Goal: Task Accomplishment & Management: Manage account settings

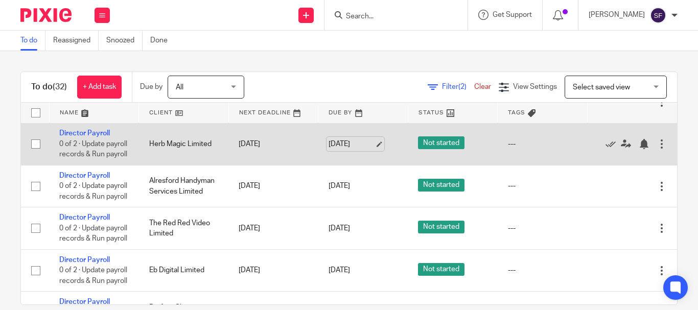
scroll to position [102, 0]
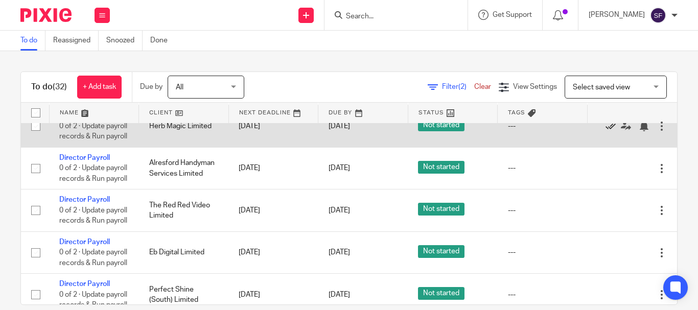
click at [607, 131] on icon at bounding box center [610, 126] width 10 height 10
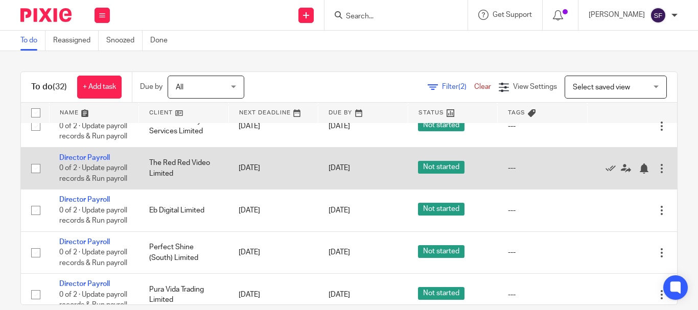
scroll to position [153, 0]
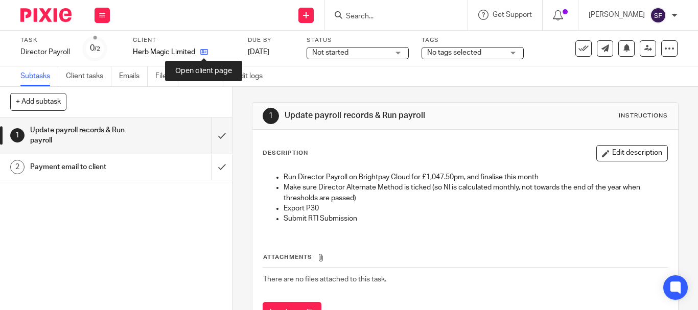
click at [203, 52] on icon at bounding box center [204, 52] width 8 height 8
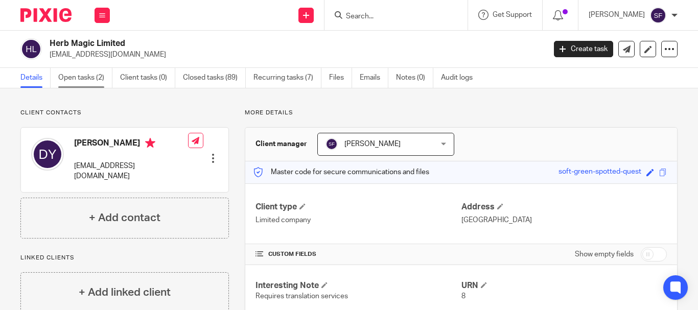
click at [87, 85] on link "Open tasks (2)" at bounding box center [85, 78] width 54 height 20
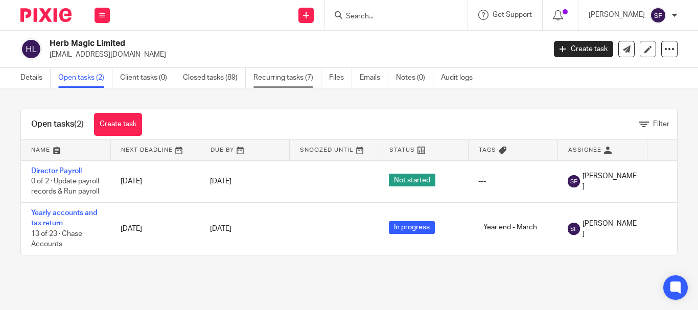
click at [268, 73] on link "Recurring tasks (7)" at bounding box center [287, 78] width 68 height 20
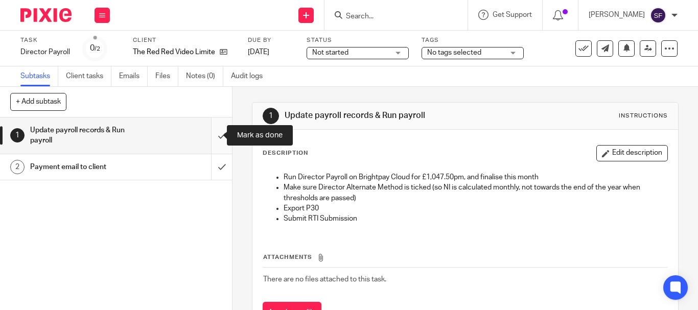
click at [213, 135] on input "submit" at bounding box center [116, 135] width 232 height 36
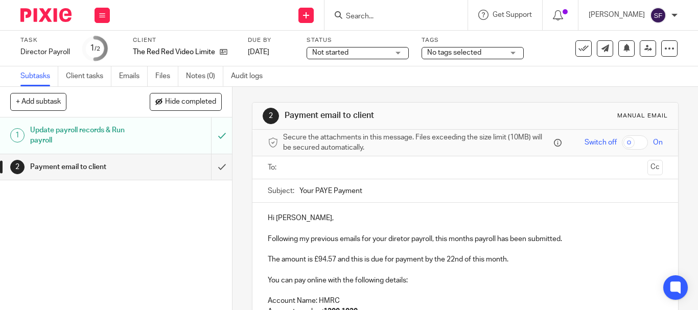
click at [400, 243] on p "Following my previous emails for your diretor payroll, this months payroll has …" at bounding box center [465, 239] width 395 height 10
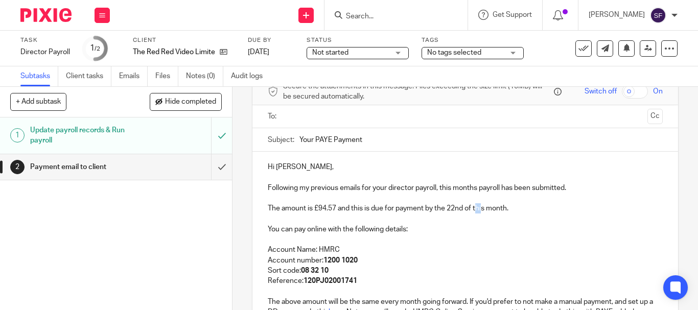
drag, startPoint x: 473, startPoint y: 207, endPoint x: 481, endPoint y: 207, distance: 7.7
click at [481, 207] on p "The amount is £94.57 and this is due for payment by the 22nd of this month." at bounding box center [465, 208] width 395 height 10
click at [481, 210] on p "The amount is £94.57 and this is due for payment by the 22nd of this month." at bounding box center [465, 208] width 395 height 10
click at [484, 208] on p "The amount is £94.57 and this is due for payment by the 22nd of this month." at bounding box center [465, 208] width 395 height 10
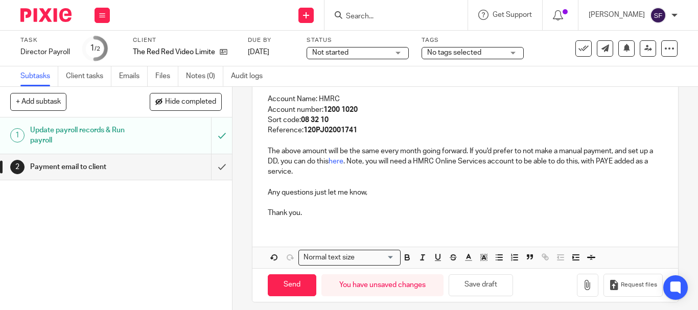
scroll to position [209, 0]
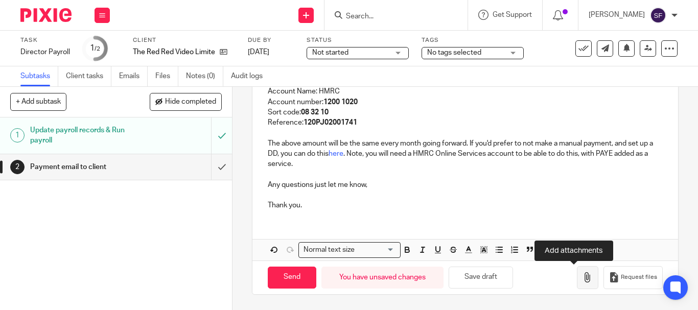
click at [582, 280] on icon "button" at bounding box center [587, 277] width 10 height 10
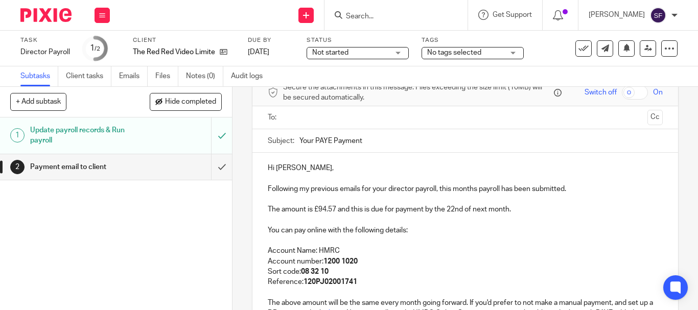
scroll to position [0, 0]
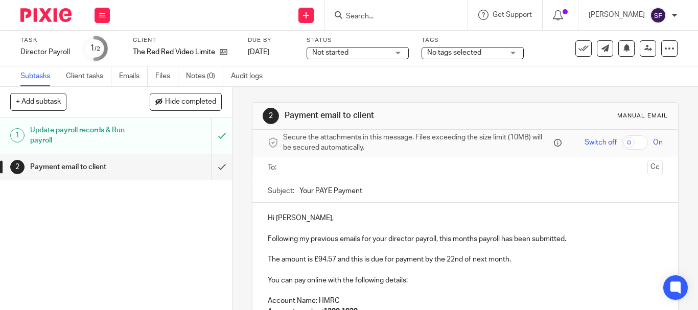
click at [302, 156] on div at bounding box center [465, 167] width 363 height 23
click at [306, 163] on input "text" at bounding box center [465, 168] width 356 height 12
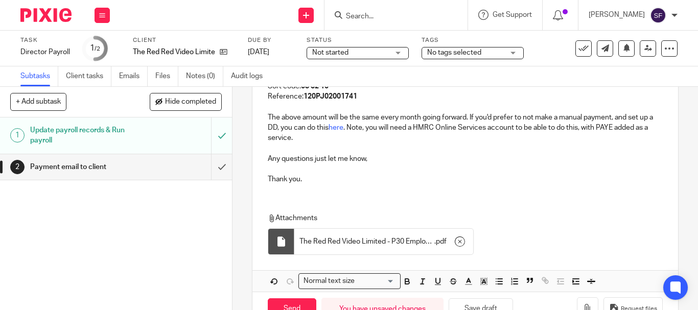
scroll to position [269, 0]
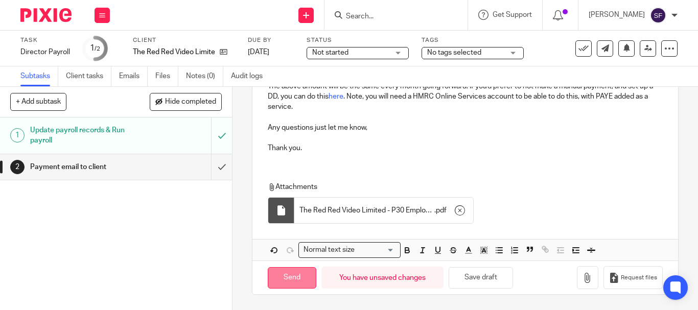
click at [298, 285] on input "Send" at bounding box center [292, 278] width 49 height 22
type input "Sent"
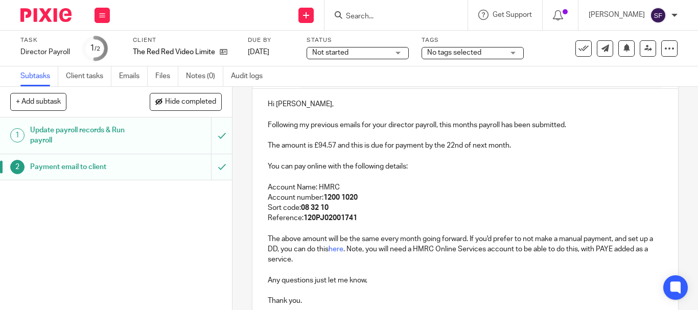
scroll to position [0, 0]
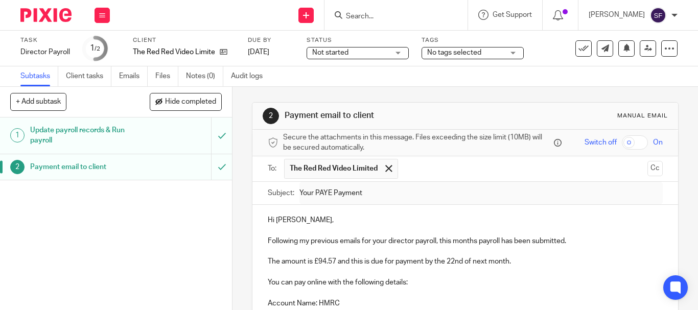
click at [586, 48] on div "See template in use Advanced task editor Copy task Change schedule Delete" at bounding box center [626, 48] width 102 height 16
click at [582, 49] on button at bounding box center [583, 48] width 16 height 16
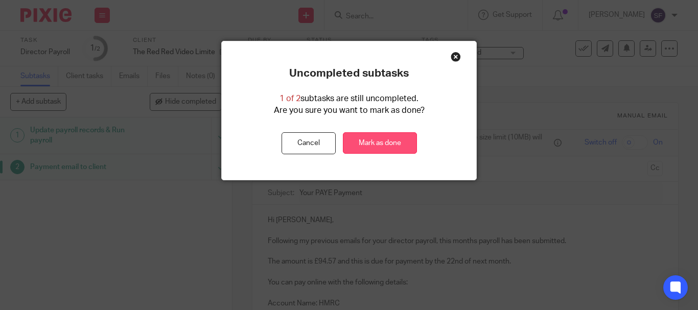
click at [373, 142] on link "Mark as done" at bounding box center [380, 143] width 74 height 22
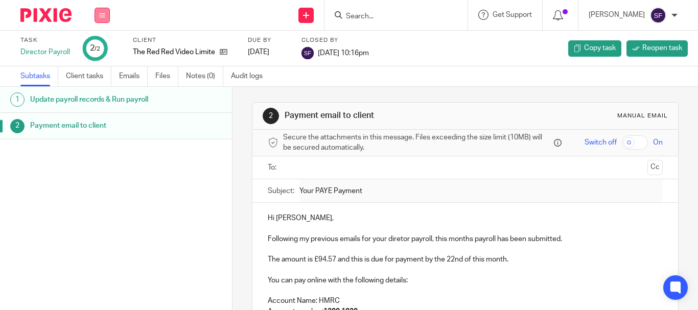
click at [98, 19] on button at bounding box center [101, 15] width 15 height 15
click at [99, 91] on link "Team" at bounding box center [96, 92] width 17 height 7
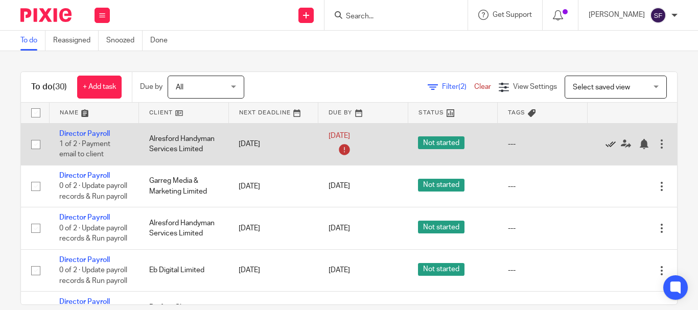
click at [608, 141] on icon at bounding box center [610, 144] width 10 height 10
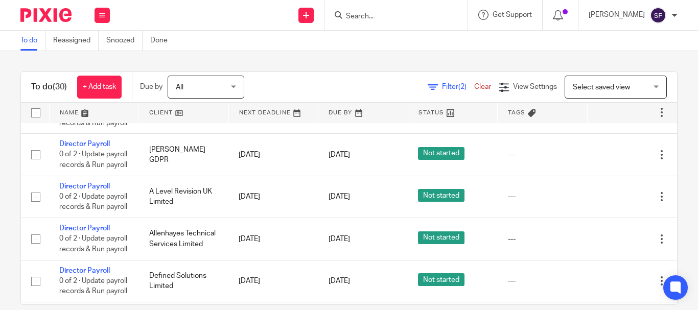
scroll to position [508, 0]
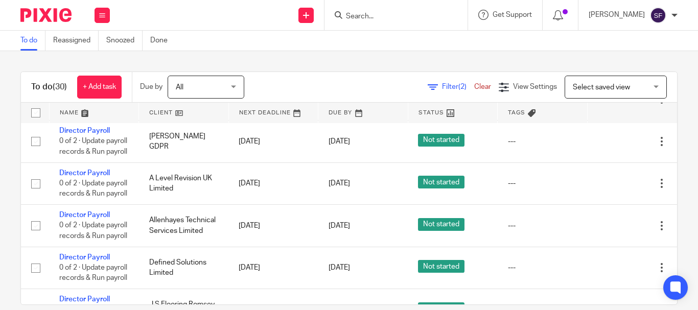
click at [609, 62] on icon at bounding box center [610, 57] width 10 height 10
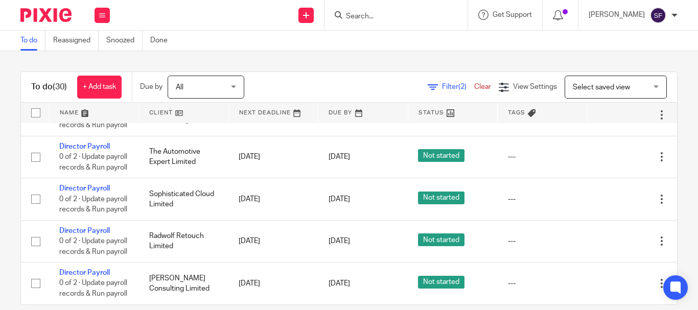
scroll to position [1300, 0]
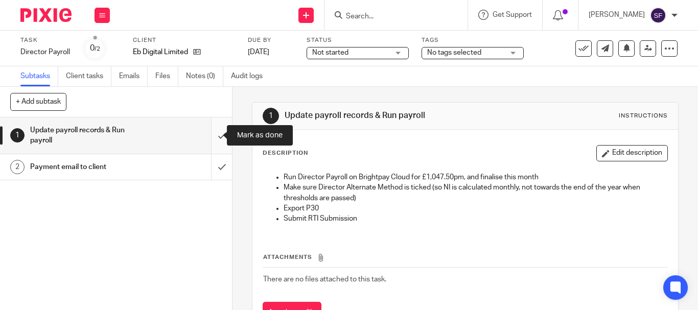
click at [217, 131] on input "submit" at bounding box center [116, 135] width 232 height 36
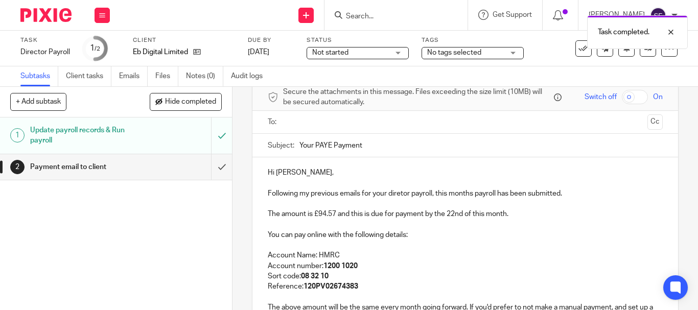
scroll to position [51, 0]
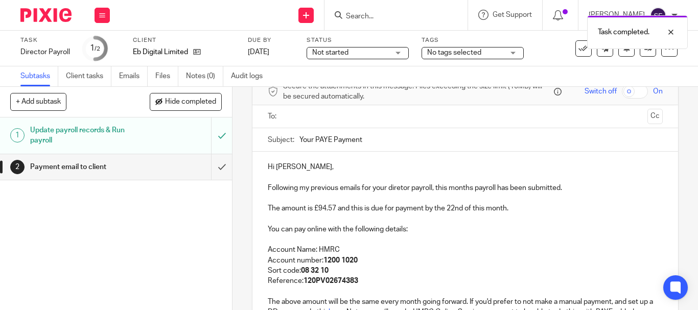
click at [402, 190] on p "Following my previous emails for your diretor payroll, this months payroll has …" at bounding box center [465, 188] width 395 height 10
click at [397, 188] on p "Following my previous emails for your diretor payroll, this months payroll has …" at bounding box center [465, 188] width 395 height 10
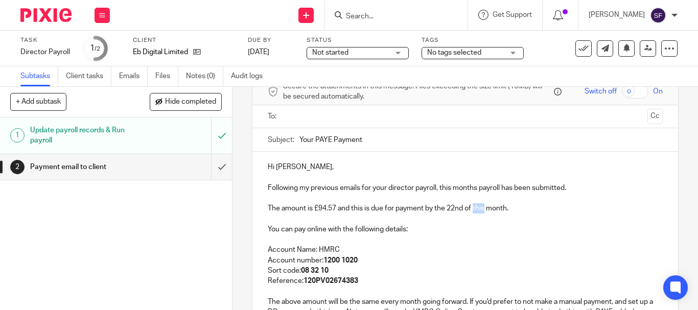
drag, startPoint x: 473, startPoint y: 209, endPoint x: 482, endPoint y: 209, distance: 9.2
click at [482, 209] on p "The amount is £94.57 and this is due for payment by the 22nd of this month." at bounding box center [465, 208] width 395 height 10
click at [567, 208] on p "The amount is £94.57 and this is due for payment by the 22nd of next month." at bounding box center [465, 208] width 395 height 10
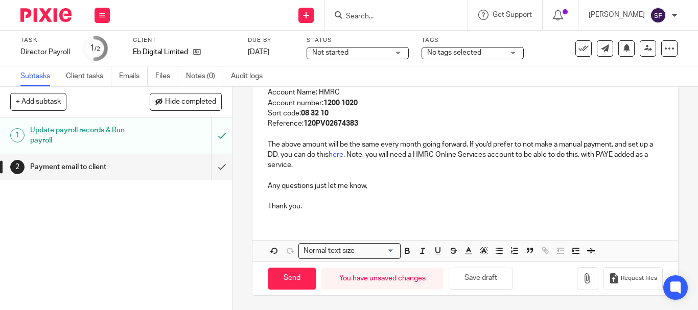
scroll to position [209, 0]
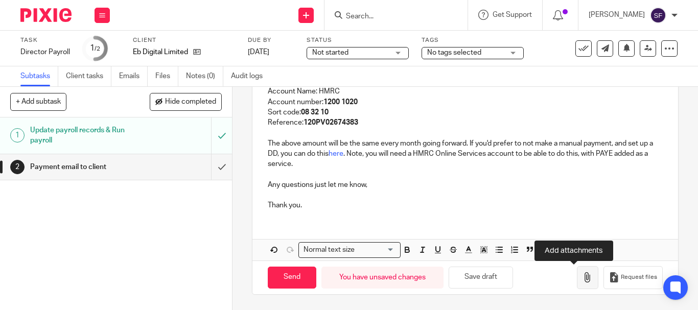
click at [582, 280] on icon "button" at bounding box center [587, 277] width 10 height 10
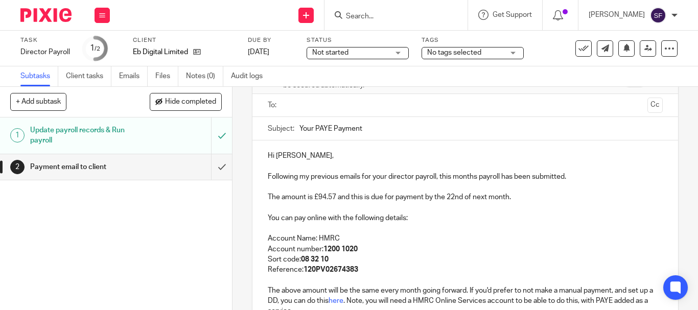
scroll to position [56, 0]
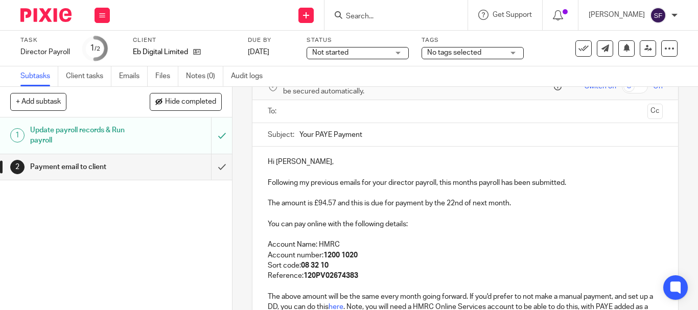
click at [312, 109] on input "text" at bounding box center [465, 112] width 356 height 12
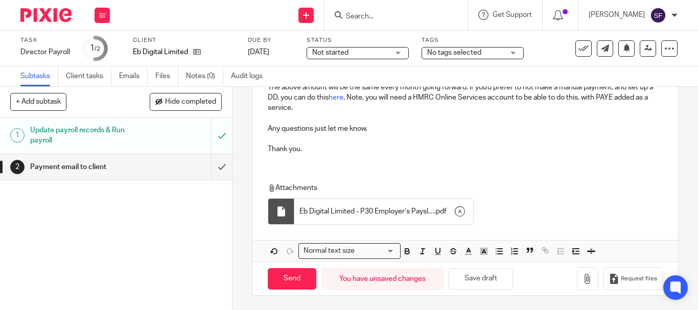
scroll to position [269, 0]
click at [281, 272] on input "Send" at bounding box center [292, 278] width 49 height 22
type input "Sent"
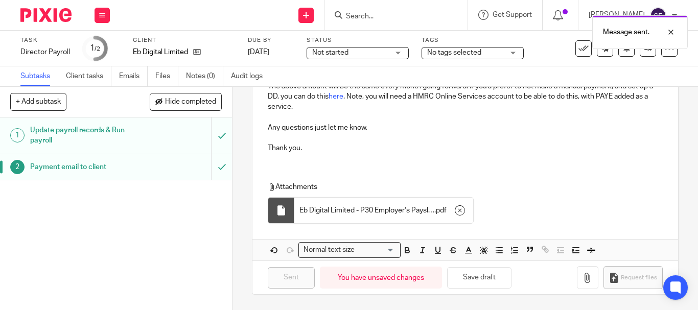
click at [575, 48] on div "Message sent." at bounding box center [518, 29] width 339 height 39
click at [578, 53] on icon at bounding box center [583, 48] width 10 height 10
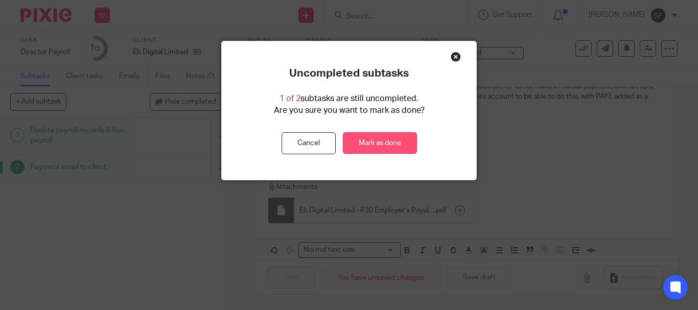
click at [378, 147] on link "Mark as done" at bounding box center [380, 143] width 74 height 22
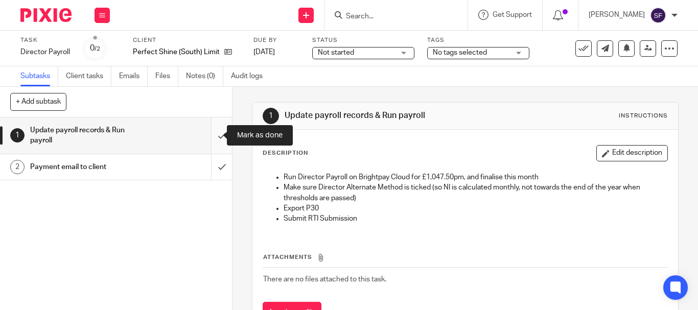
click at [220, 134] on input "submit" at bounding box center [116, 135] width 232 height 36
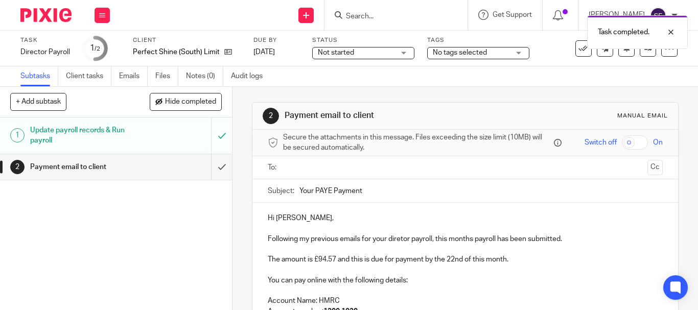
scroll to position [51, 0]
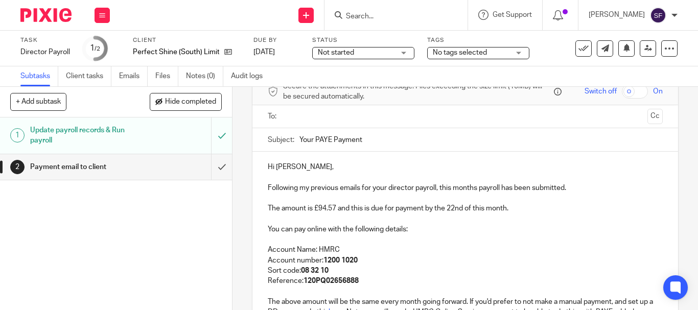
click at [482, 208] on p "The amount is £94.57 and this is due for payment by the 22nd of this month." at bounding box center [465, 208] width 395 height 10
click at [485, 208] on p "The amount is £94.57 and this is due for payment by the 22nd of this month." at bounding box center [465, 208] width 395 height 10
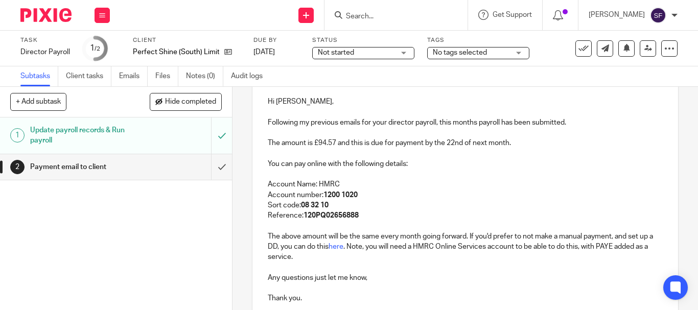
scroll to position [204, 0]
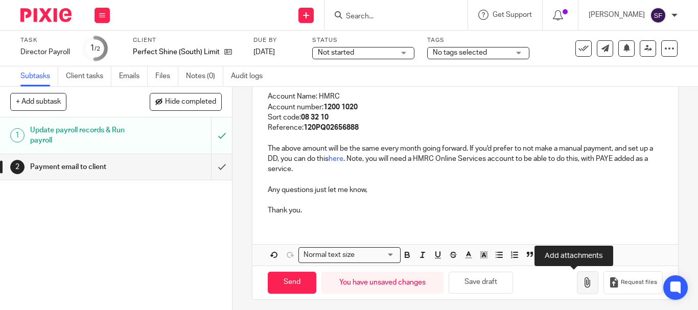
click at [577, 282] on button "button" at bounding box center [587, 282] width 21 height 23
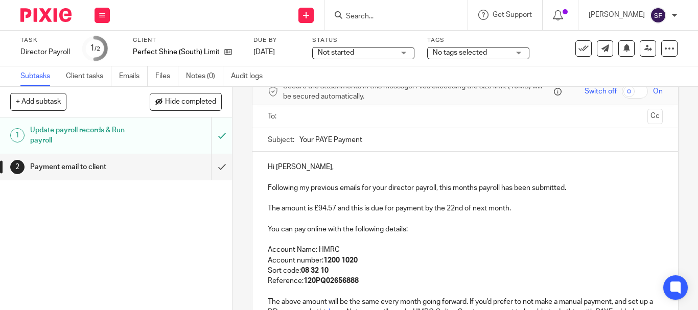
scroll to position [0, 0]
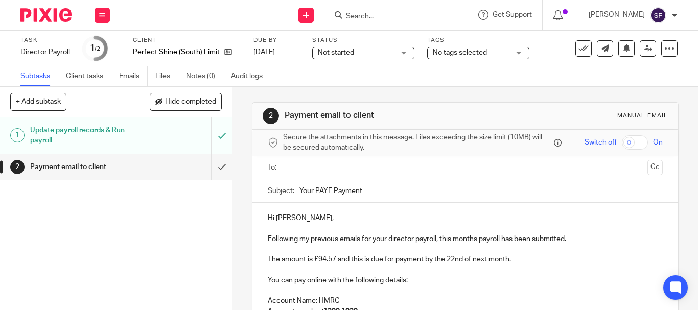
click at [310, 168] on input "text" at bounding box center [465, 168] width 356 height 12
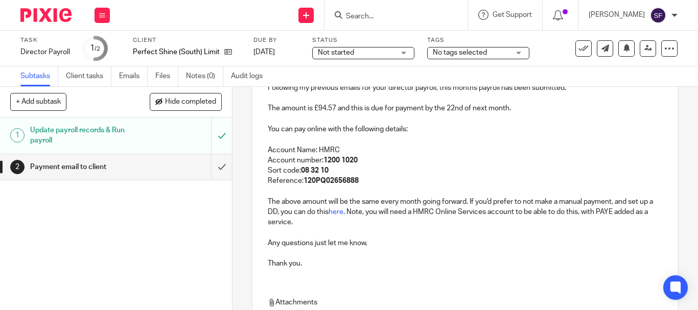
scroll to position [269, 0]
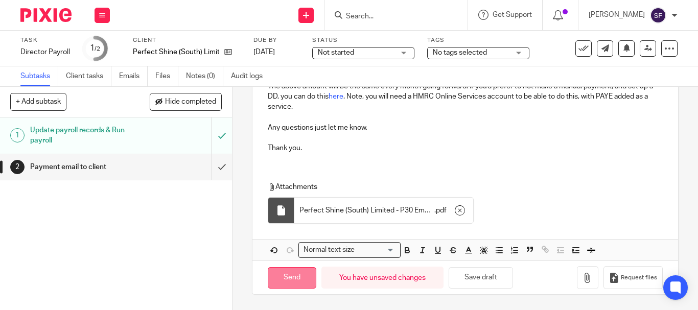
click at [285, 276] on input "Send" at bounding box center [292, 278] width 49 height 22
type input "Sent"
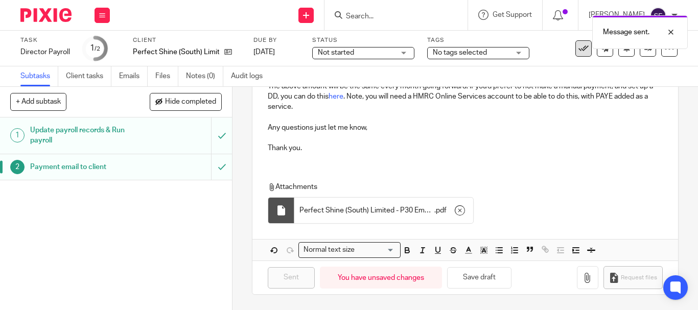
click at [575, 55] on button at bounding box center [583, 48] width 16 height 16
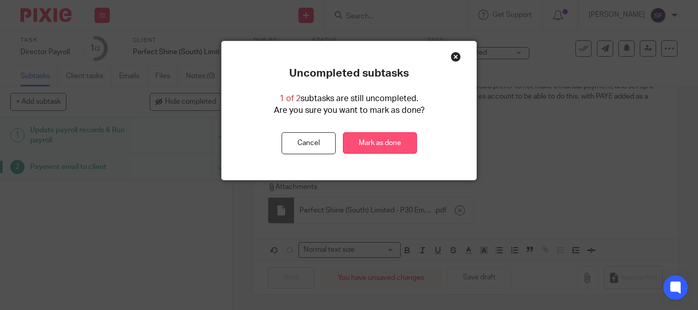
click at [399, 138] on link "Mark as done" at bounding box center [380, 143] width 74 height 22
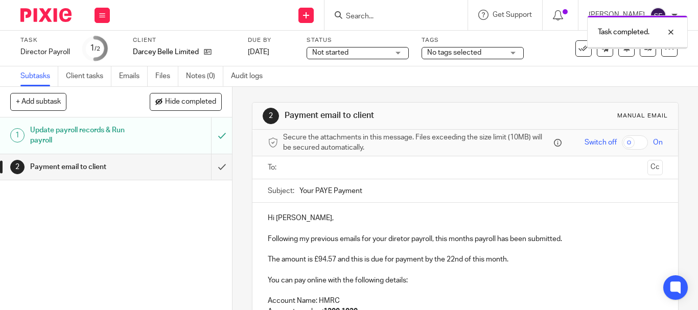
scroll to position [51, 0]
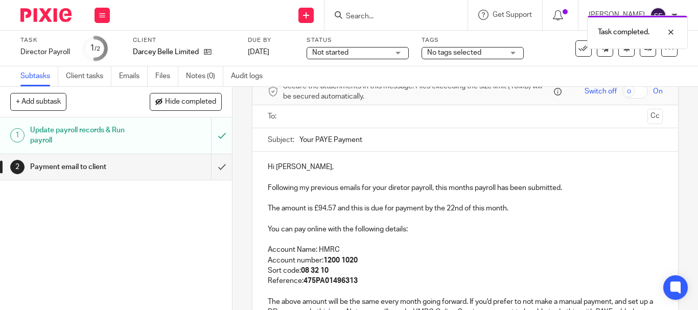
click at [404, 189] on p "Following my previous emails for your diretor payroll, this months payroll has …" at bounding box center [465, 188] width 395 height 10
click at [482, 210] on p "The amount is £94.57 and this is due for payment by the 22nd of this month." at bounding box center [465, 208] width 395 height 10
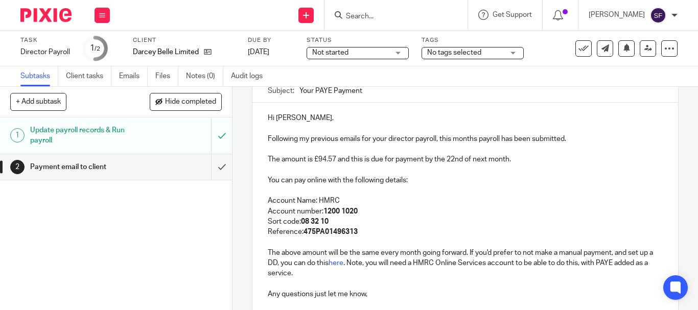
scroll to position [204, 0]
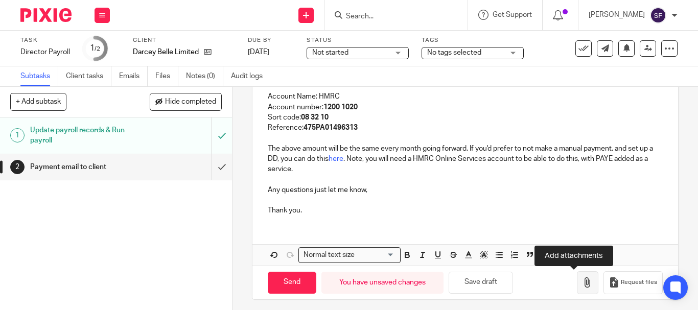
click at [582, 282] on button "button" at bounding box center [587, 282] width 21 height 23
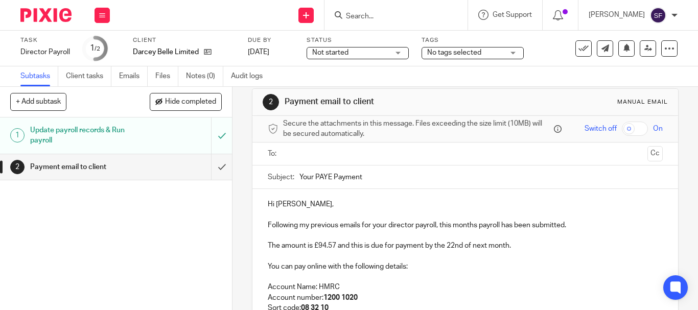
scroll to position [0, 0]
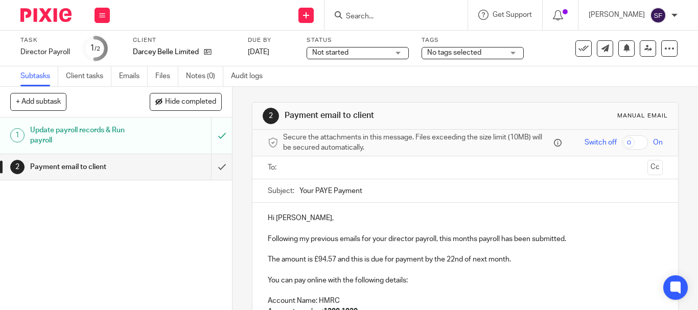
click at [302, 170] on input "text" at bounding box center [465, 168] width 356 height 12
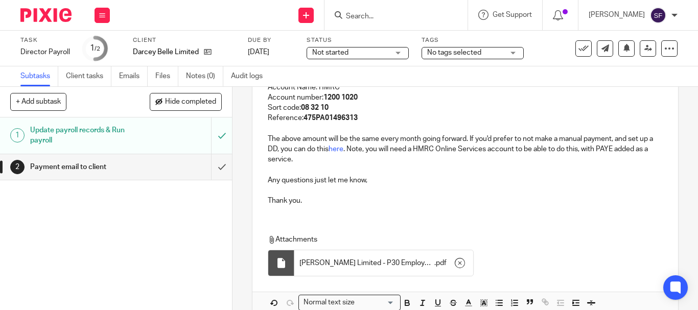
scroll to position [269, 0]
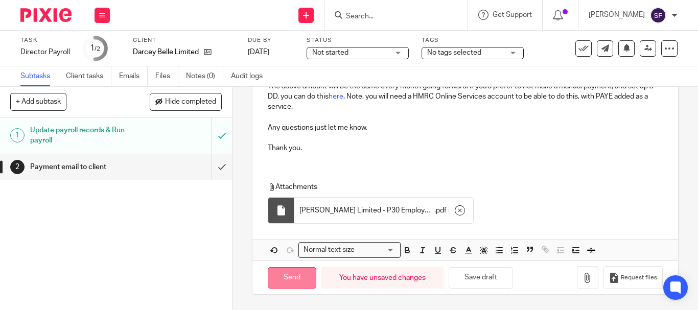
click at [295, 281] on input "Send" at bounding box center [292, 278] width 49 height 22
type input "Sent"
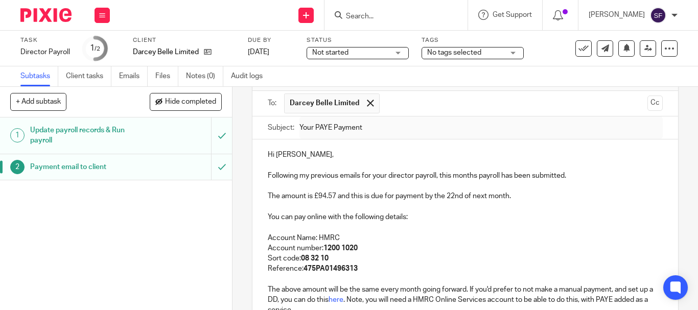
scroll to position [65, 0]
click at [578, 50] on icon at bounding box center [583, 48] width 10 height 10
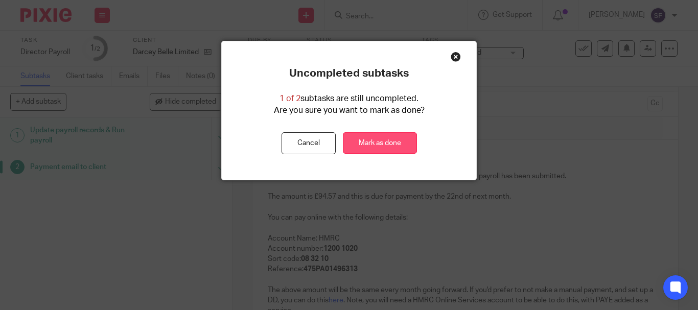
click at [386, 140] on link "Mark as done" at bounding box center [380, 143] width 74 height 22
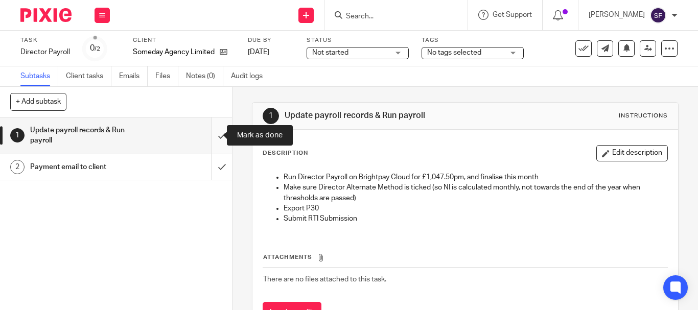
click at [211, 139] on input "submit" at bounding box center [116, 135] width 232 height 36
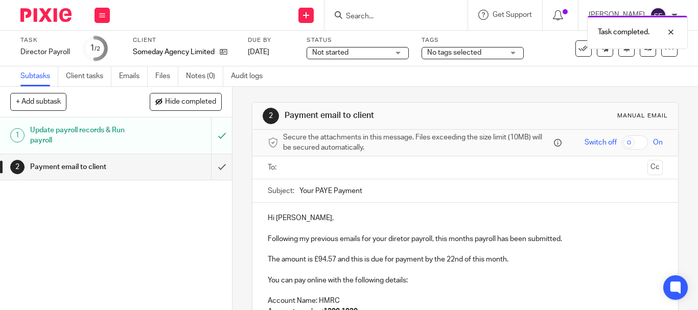
click at [390, 244] on p at bounding box center [465, 249] width 395 height 10
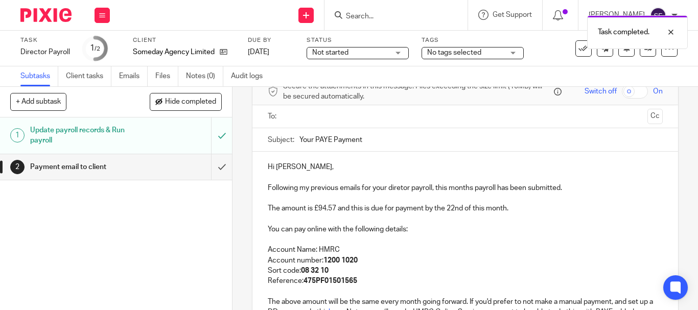
scroll to position [102, 0]
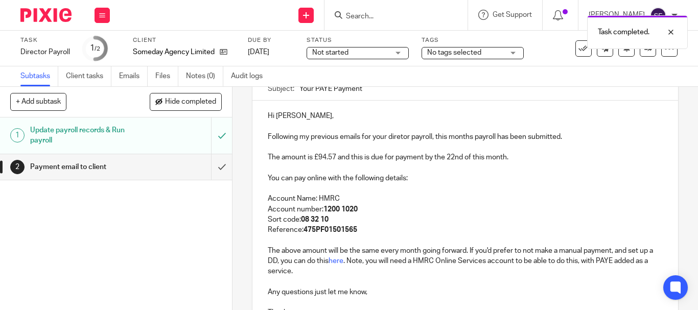
click at [396, 136] on p "Following my previous emails for your diretor payroll, this months payroll has …" at bounding box center [465, 137] width 395 height 10
click at [399, 136] on p "Following my previous emails for your diretor payroll, this months payroll has …" at bounding box center [465, 137] width 395 height 10
click at [482, 155] on p "The amount is £94.57 and this is due for payment by the 22nd of this month." at bounding box center [465, 157] width 395 height 10
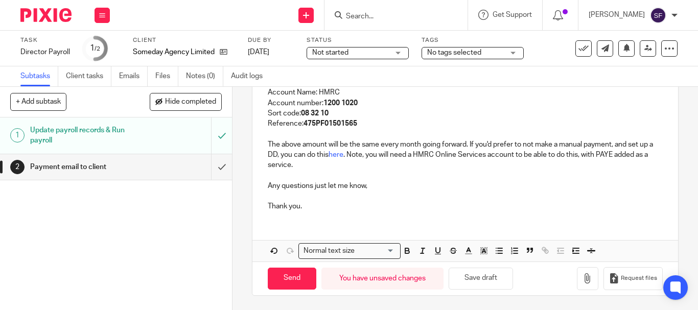
scroll to position [209, 0]
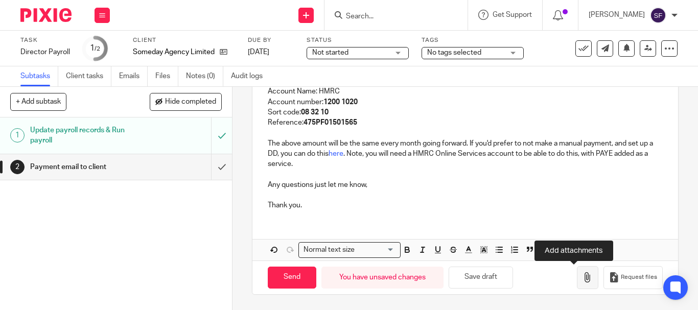
click at [582, 277] on icon "button" at bounding box center [587, 277] width 10 height 10
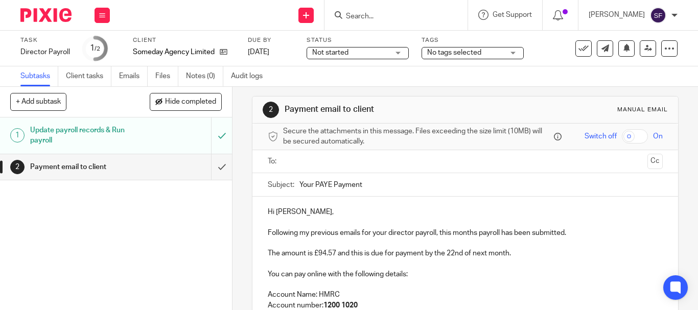
scroll to position [5, 0]
click at [306, 166] on input "text" at bounding box center [465, 163] width 356 height 12
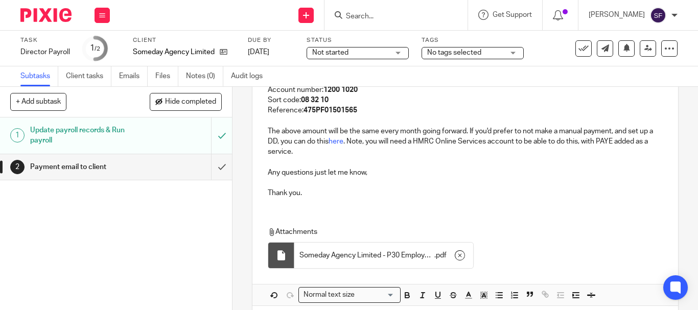
scroll to position [269, 0]
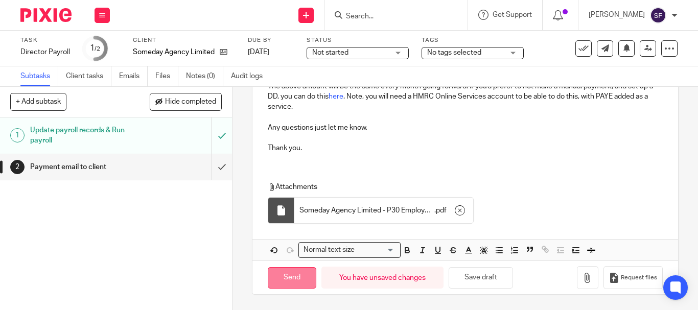
click at [294, 266] on div "Send You have unsaved changes Save draft Request files" at bounding box center [464, 277] width 425 height 34
click at [273, 280] on input "Send" at bounding box center [292, 278] width 49 height 22
type input "Sent"
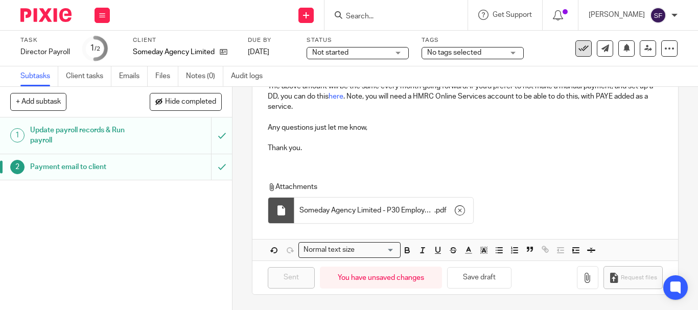
click at [580, 51] on icon at bounding box center [583, 48] width 10 height 10
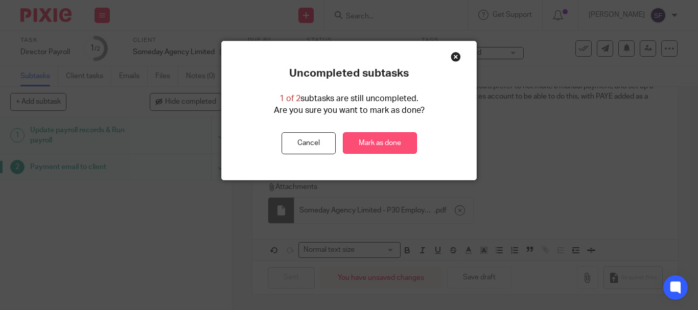
click at [371, 136] on link "Mark as done" at bounding box center [380, 143] width 74 height 22
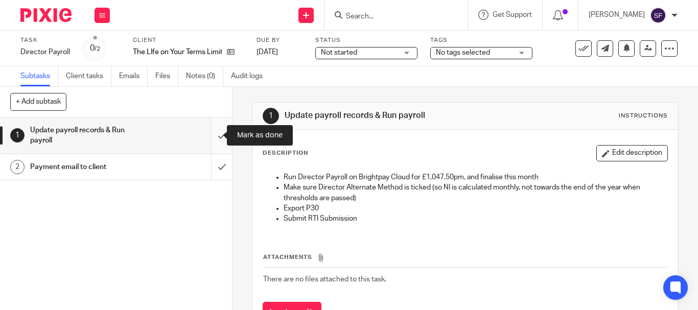
click at [215, 134] on input "submit" at bounding box center [116, 135] width 232 height 36
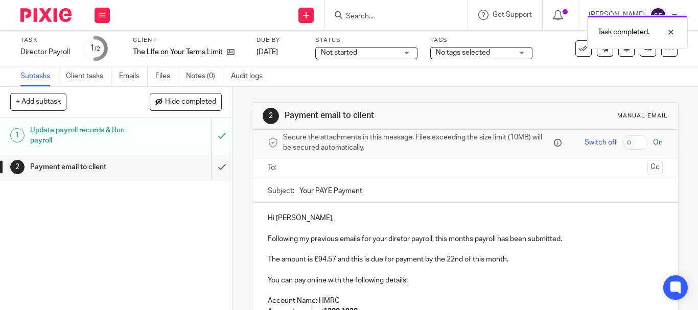
scroll to position [51, 0]
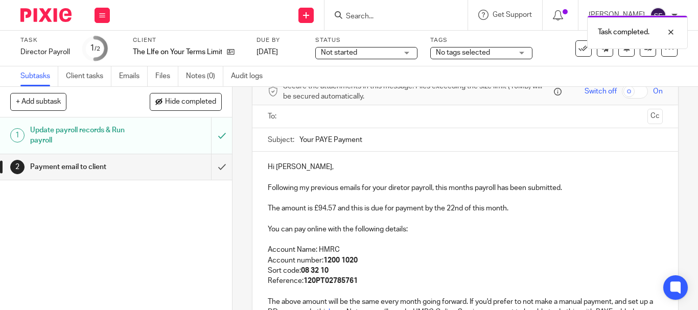
click at [396, 187] on p "Following my previous emails for your diretor payroll, this months payroll has …" at bounding box center [465, 188] width 395 height 10
click at [395, 184] on p "Following my previous emails for your diretor payroll, this months payroll has …" at bounding box center [465, 188] width 395 height 10
click at [482, 208] on p "The amount is £94.57 and this is due for payment by the 22nd of this month." at bounding box center [465, 208] width 395 height 10
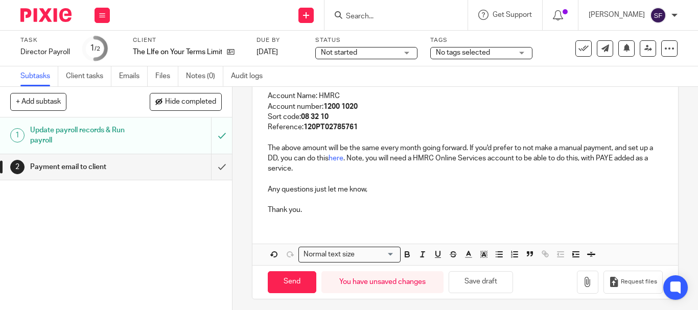
scroll to position [209, 0]
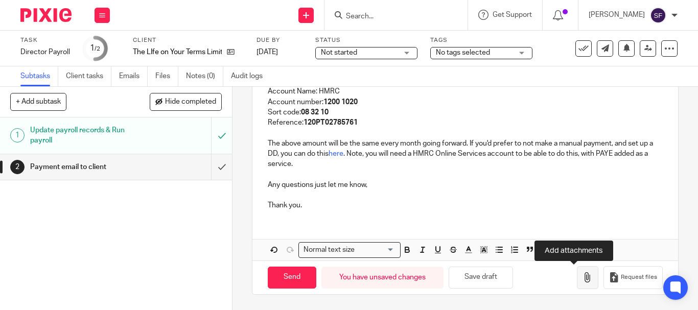
click at [582, 282] on icon "button" at bounding box center [587, 277] width 10 height 10
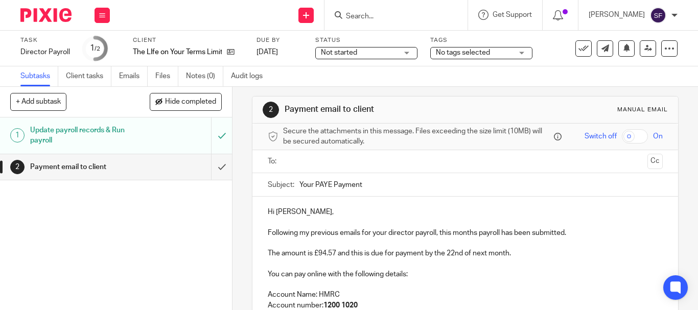
scroll to position [5, 0]
click at [325, 166] on input "text" at bounding box center [465, 163] width 356 height 12
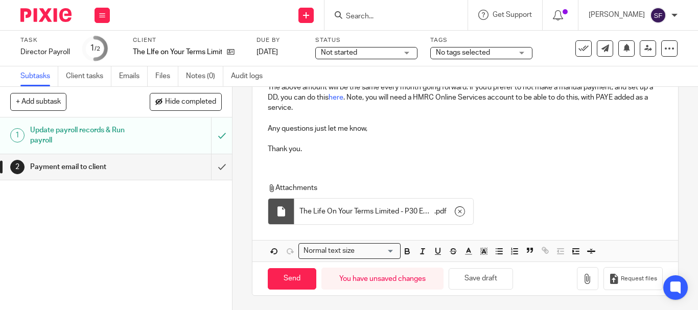
scroll to position [269, 0]
click at [294, 277] on input "Send" at bounding box center [292, 278] width 49 height 22
type input "Sent"
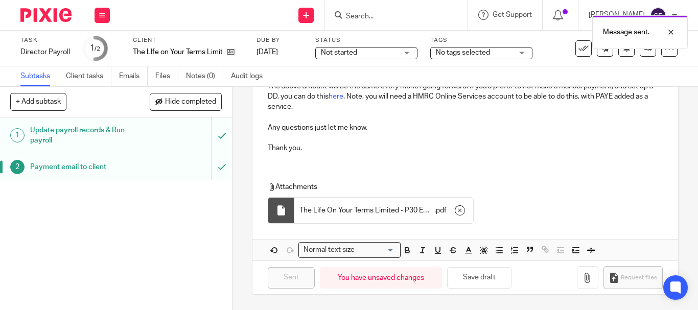
click at [574, 45] on div "Message sent." at bounding box center [518, 29] width 339 height 39
click at [576, 47] on div "Message sent." at bounding box center [518, 29] width 339 height 39
click at [576, 57] on div "Task Director Payroll Save Director Payroll 1 /2 Client The LIfe on Your Terms …" at bounding box center [348, 48] width 657 height 25
click at [578, 51] on icon at bounding box center [583, 48] width 10 height 10
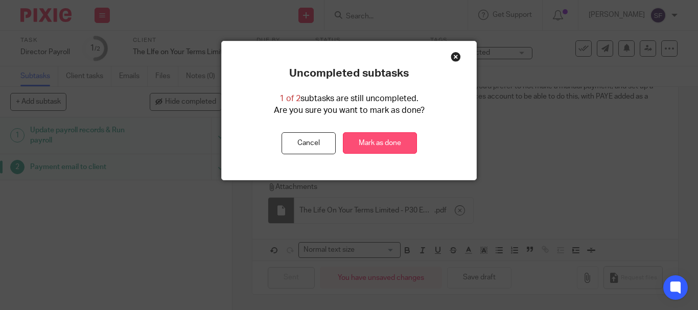
click at [380, 143] on link "Mark as done" at bounding box center [380, 143] width 74 height 22
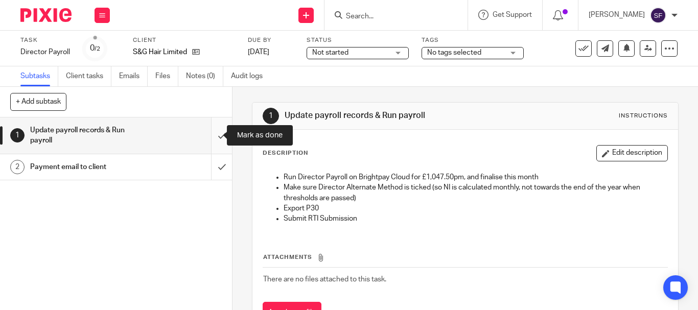
click at [205, 138] on input "submit" at bounding box center [116, 135] width 232 height 36
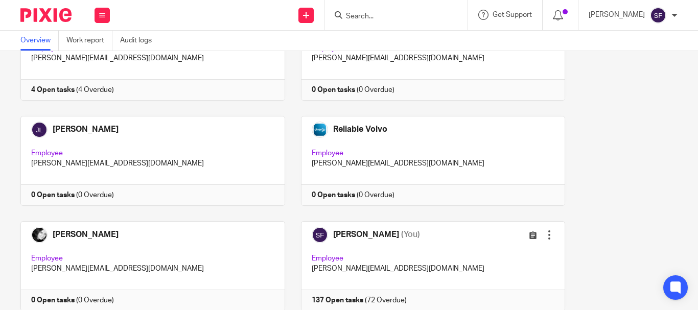
scroll to position [306, 0]
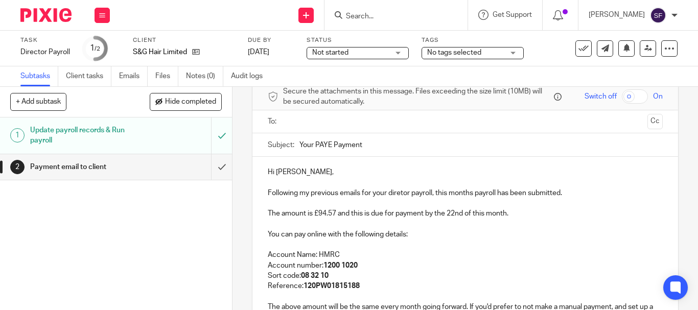
scroll to position [102, 0]
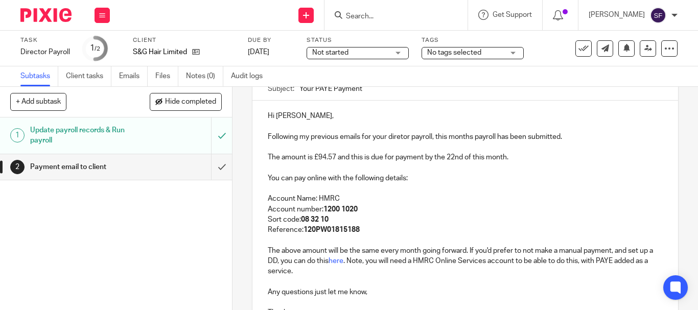
click at [396, 137] on p "Following my previous emails for your diretor payroll, this months payroll has …" at bounding box center [465, 137] width 395 height 10
drag, startPoint x: 396, startPoint y: 137, endPoint x: 423, endPoint y: 108, distance: 39.4
click at [423, 108] on div "Hi [PERSON_NAME], Following my previous emails for your diretor payroll, this m…" at bounding box center [464, 213] width 425 height 225
click at [483, 155] on p "The amount is £94.57 and this is due for payment by the 22nd of this month." at bounding box center [465, 157] width 395 height 10
click at [521, 200] on p "Account Name: HMRC" at bounding box center [465, 199] width 395 height 10
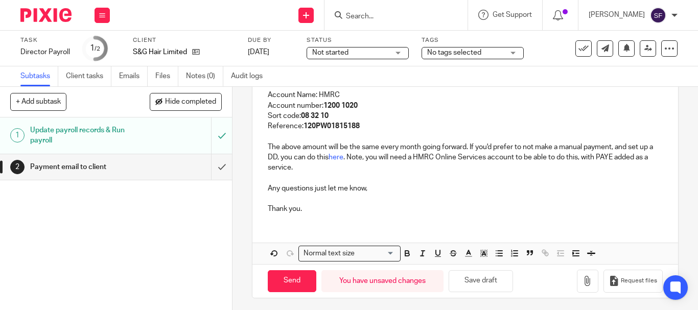
scroll to position [209, 0]
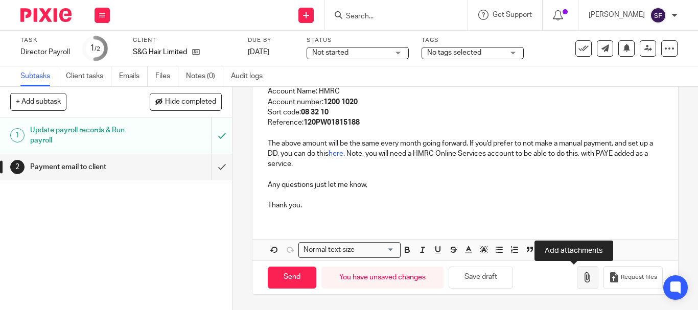
click at [582, 281] on icon "button" at bounding box center [587, 277] width 10 height 10
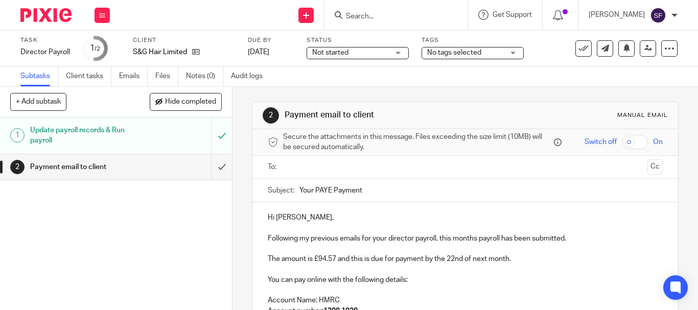
scroll to position [0, 0]
click at [331, 164] on input "text" at bounding box center [465, 168] width 356 height 12
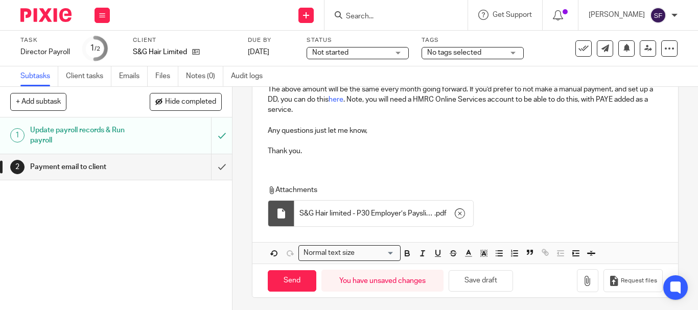
scroll to position [269, 0]
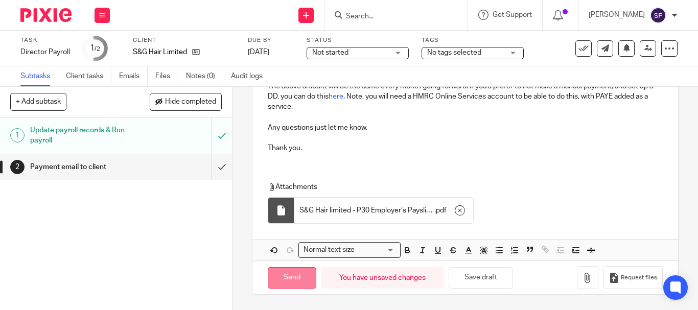
click at [298, 281] on input "Send" at bounding box center [292, 278] width 49 height 22
type input "Sent"
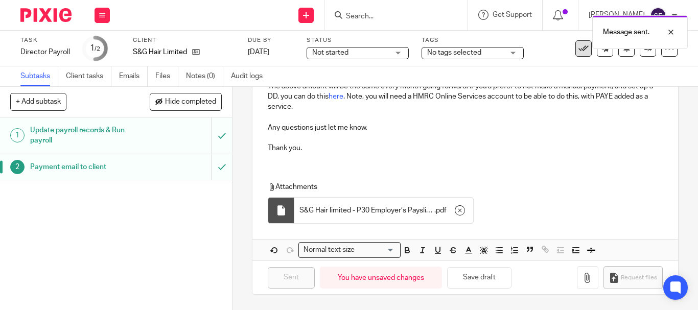
click at [575, 54] on button at bounding box center [583, 48] width 16 height 16
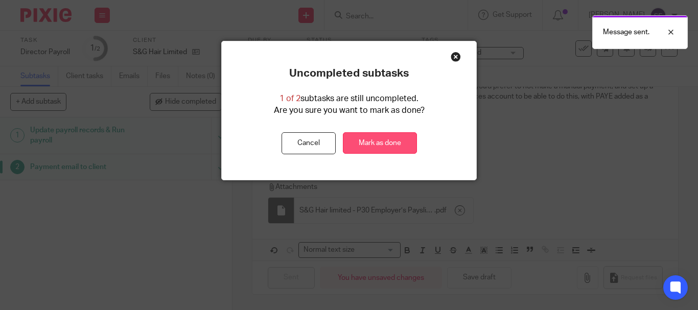
click at [389, 141] on link "Mark as done" at bounding box center [380, 143] width 74 height 22
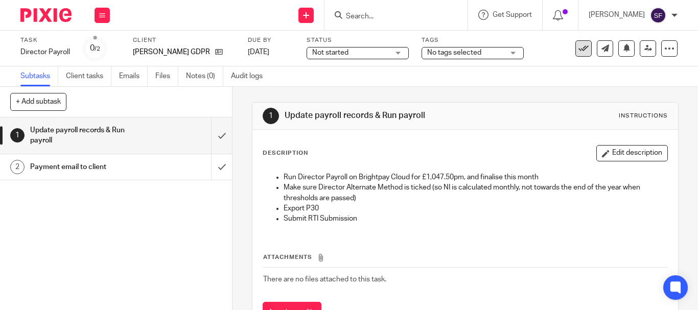
click at [578, 50] on icon at bounding box center [583, 48] width 10 height 10
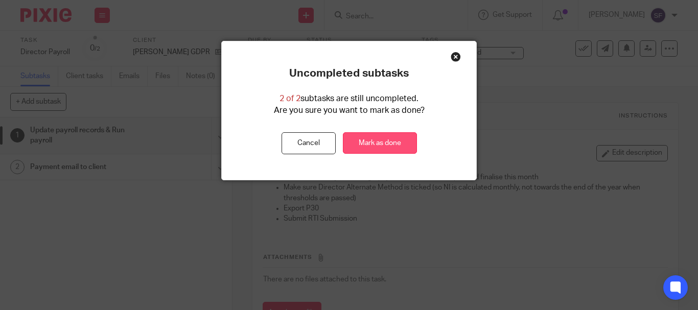
click at [397, 139] on link "Mark as done" at bounding box center [380, 143] width 74 height 22
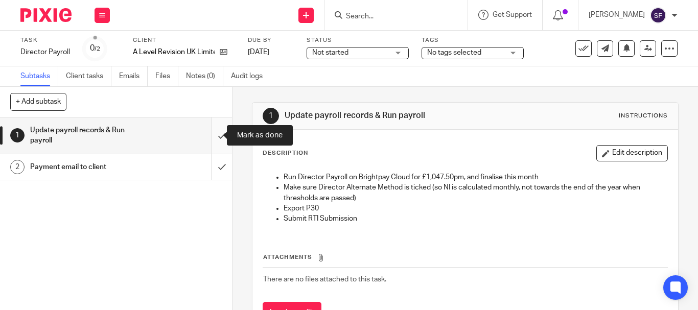
click at [218, 133] on input "submit" at bounding box center [116, 135] width 232 height 36
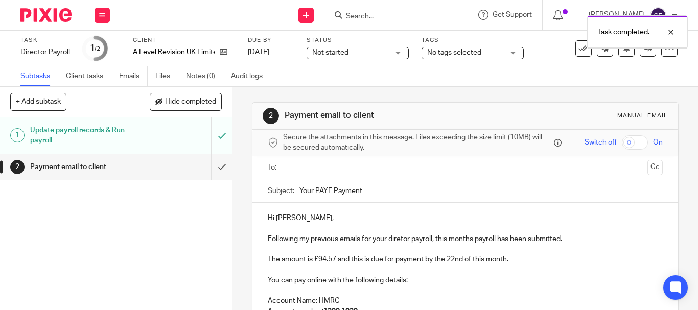
scroll to position [51, 0]
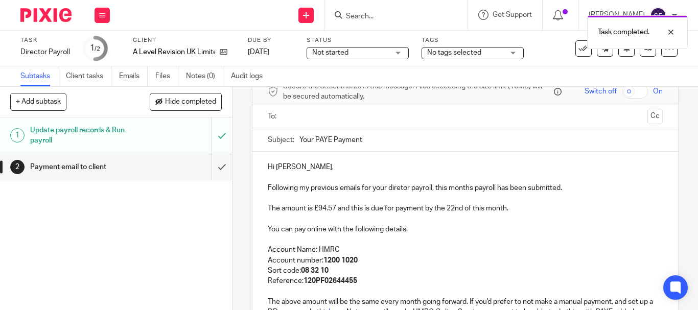
click at [392, 187] on p "Following my previous emails for your diretor payroll, this months payroll has …" at bounding box center [465, 188] width 395 height 10
click at [482, 209] on p "The amount is £94.57 and this is due for payment by the 22nd of this month." at bounding box center [465, 208] width 395 height 10
click at [528, 205] on p "The amount is £94.57 and this is due for payment by the 22nd of next month." at bounding box center [465, 208] width 395 height 10
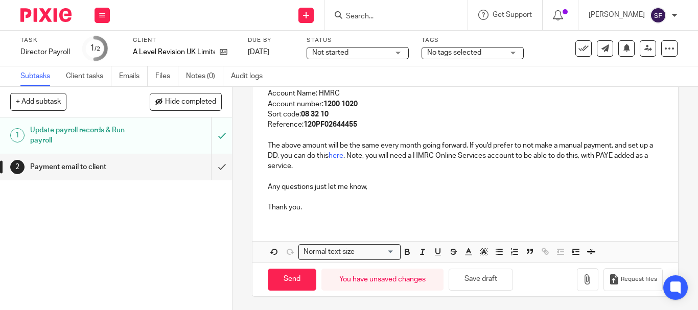
scroll to position [209, 0]
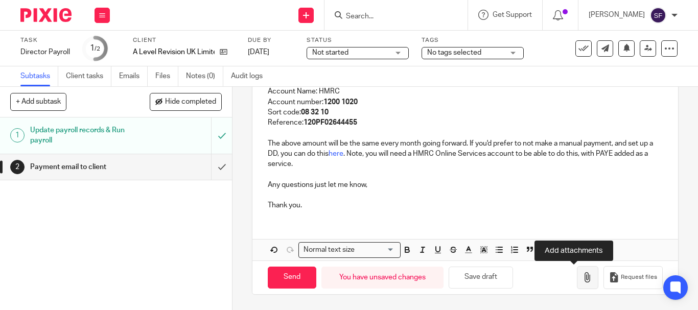
click at [582, 280] on icon "button" at bounding box center [587, 277] width 10 height 10
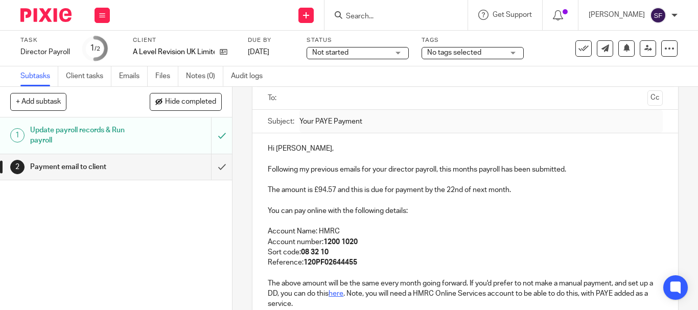
scroll to position [56, 0]
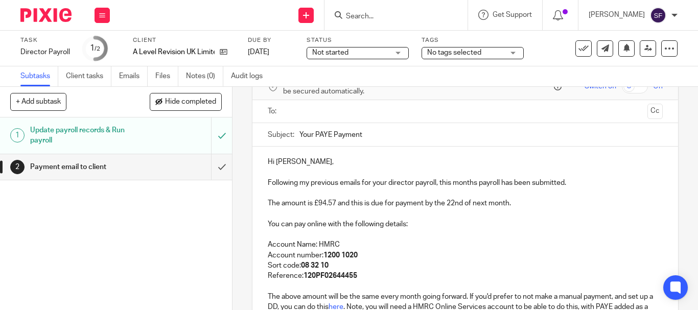
click at [310, 107] on input "text" at bounding box center [465, 112] width 356 height 12
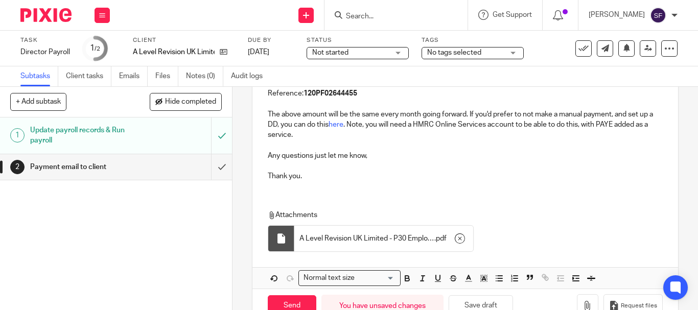
scroll to position [269, 0]
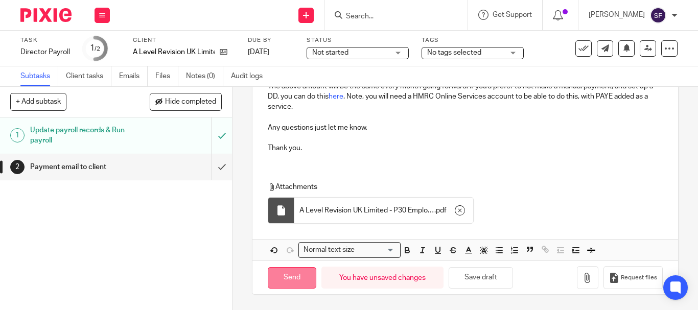
click at [294, 279] on input "Send" at bounding box center [292, 278] width 49 height 22
type input "Sent"
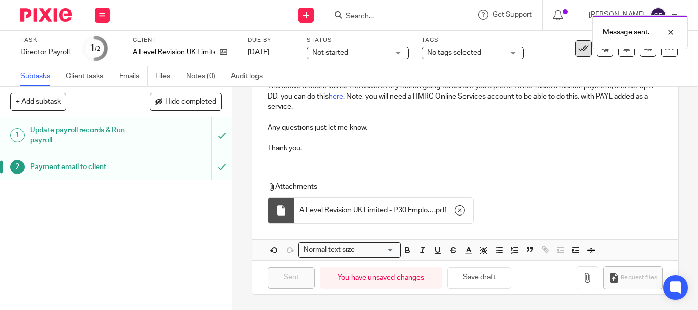
click at [575, 55] on button at bounding box center [583, 48] width 16 height 16
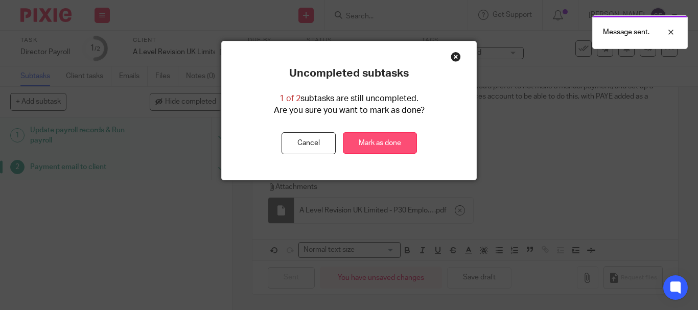
click at [382, 145] on link "Mark as done" at bounding box center [380, 143] width 74 height 22
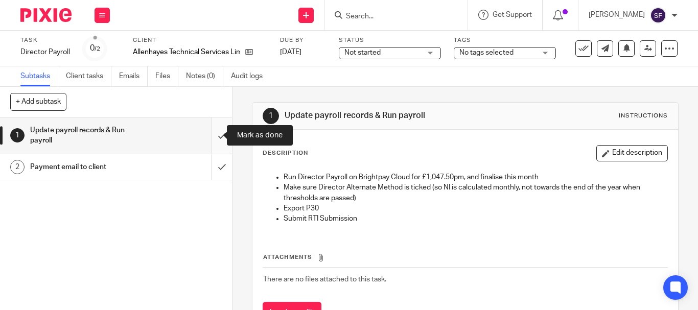
click at [214, 130] on input "submit" at bounding box center [116, 135] width 232 height 36
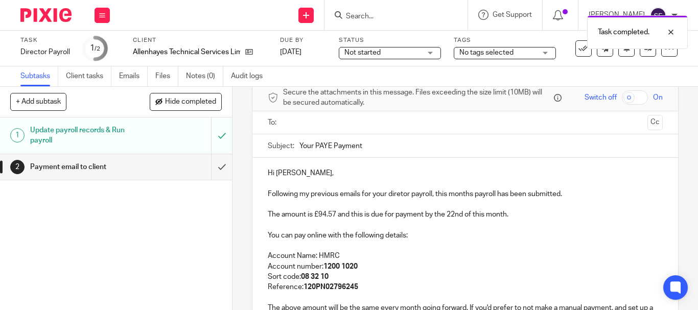
scroll to position [51, 0]
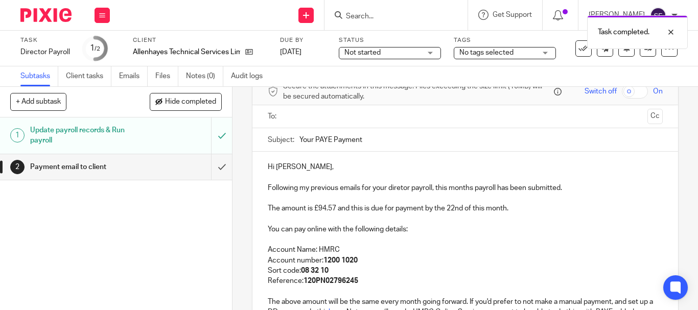
click at [397, 183] on p "Following my previous emails for your diretor payroll, this months payroll has …" at bounding box center [465, 188] width 395 height 10
click at [397, 190] on p "Following my previous emails for your diretor payroll, this months payroll has …" at bounding box center [465, 188] width 395 height 10
click at [482, 210] on p "The amount is £94.57 and this is due for payment by the 22nd of this month." at bounding box center [465, 208] width 395 height 10
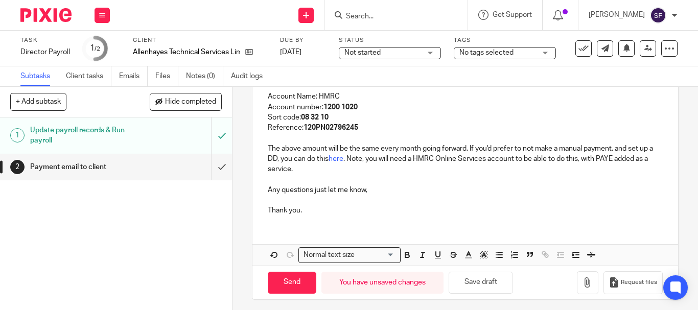
scroll to position [209, 0]
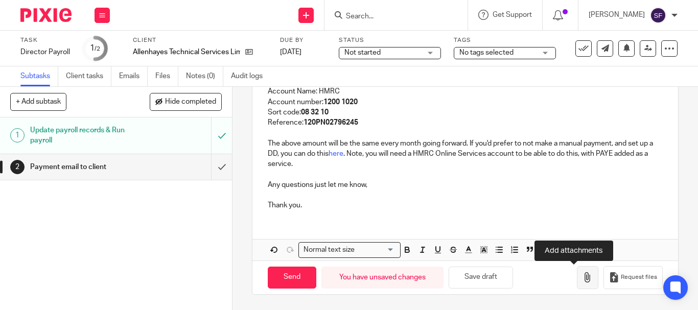
click at [582, 273] on icon "button" at bounding box center [587, 277] width 10 height 10
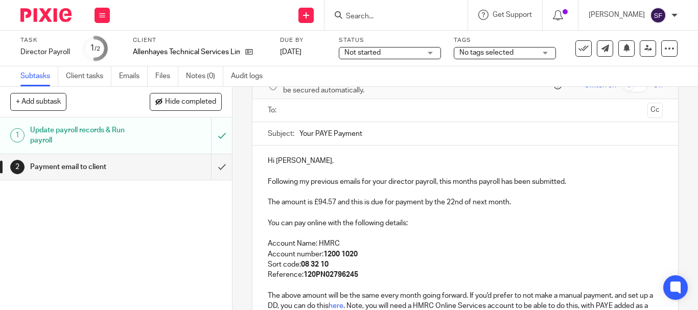
scroll to position [5, 0]
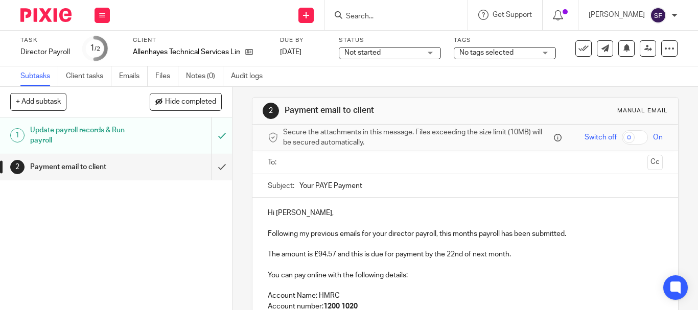
click at [306, 164] on input "text" at bounding box center [465, 163] width 356 height 12
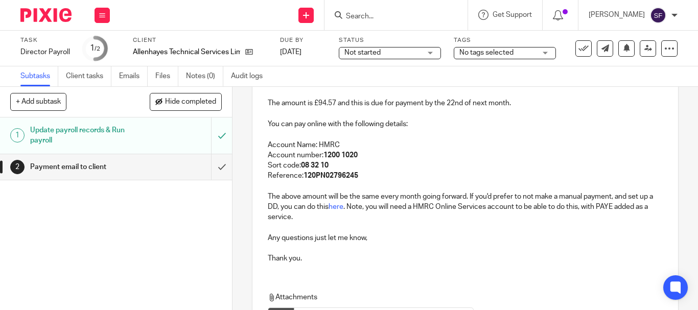
scroll to position [269, 0]
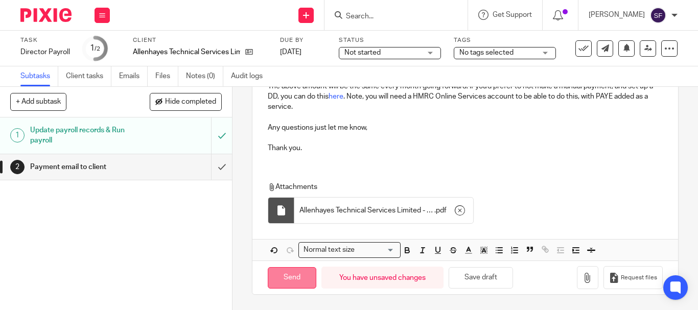
click at [283, 282] on input "Send" at bounding box center [292, 278] width 49 height 22
type input "Sent"
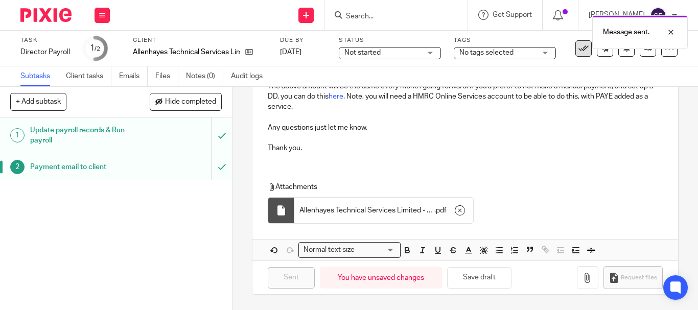
click at [578, 51] on icon at bounding box center [583, 48] width 10 height 10
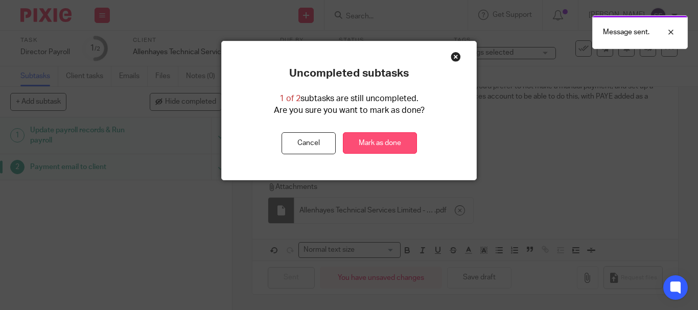
click at [385, 142] on link "Mark as done" at bounding box center [380, 143] width 74 height 22
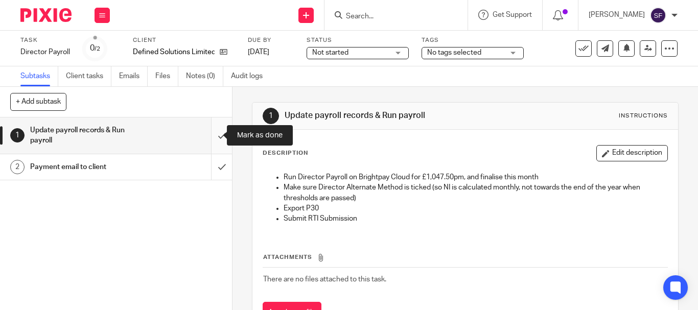
click at [207, 121] on input "submit" at bounding box center [116, 135] width 232 height 36
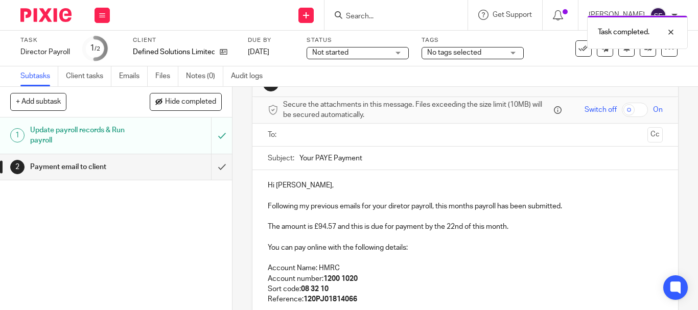
scroll to position [51, 0]
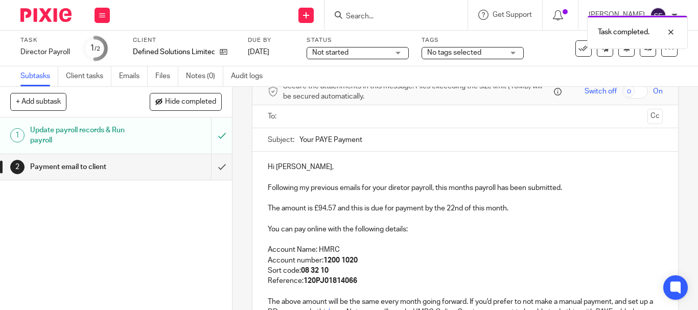
click at [402, 183] on p "Following my previous emails for your diretor payroll, this months payroll has …" at bounding box center [465, 188] width 395 height 10
click at [397, 187] on p "Following my previous emails for your diretor payroll, this months payroll has …" at bounding box center [465, 188] width 395 height 10
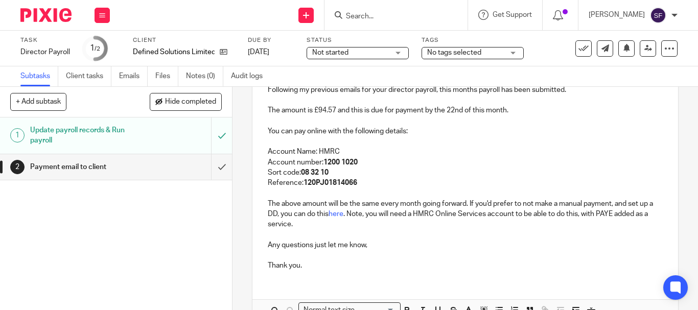
scroll to position [153, 0]
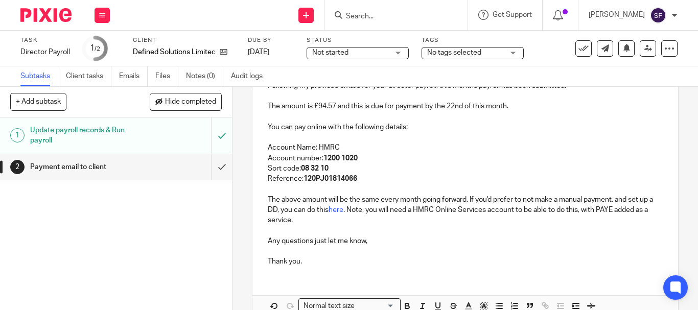
click at [484, 110] on p "The amount is £94.57 and this is due for payment by the 22nd of this month." at bounding box center [465, 106] width 395 height 10
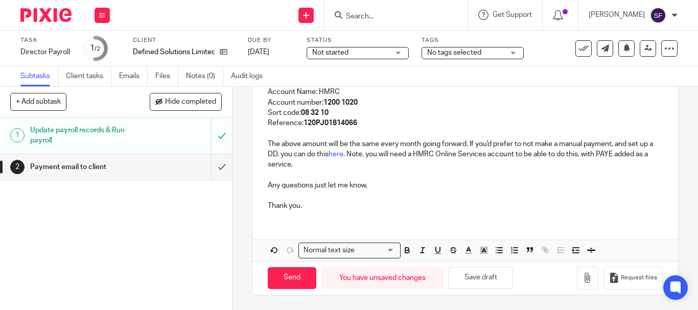
scroll to position [209, 0]
click at [582, 277] on icon "button" at bounding box center [587, 277] width 10 height 10
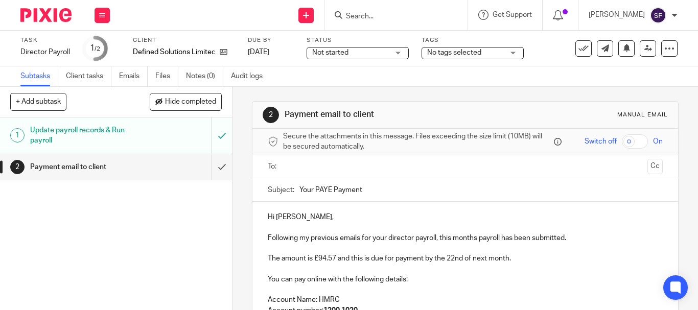
scroll to position [0, 0]
click at [308, 164] on input "text" at bounding box center [465, 168] width 356 height 12
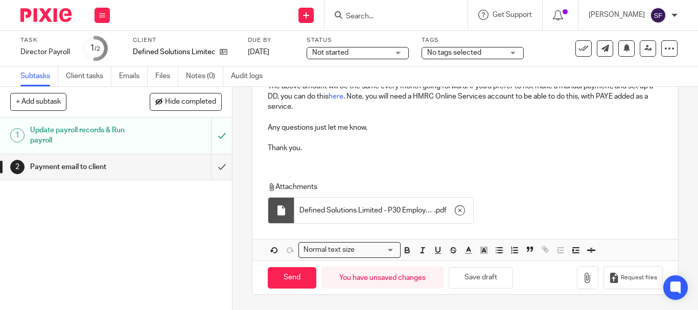
scroll to position [269, 0]
click at [279, 285] on input "Send" at bounding box center [292, 278] width 49 height 22
type input "Sent"
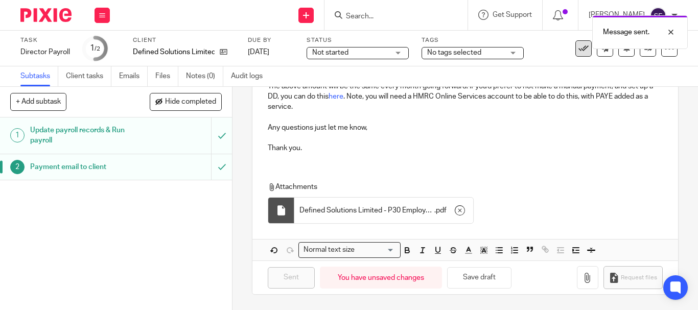
click at [575, 55] on button at bounding box center [583, 48] width 16 height 16
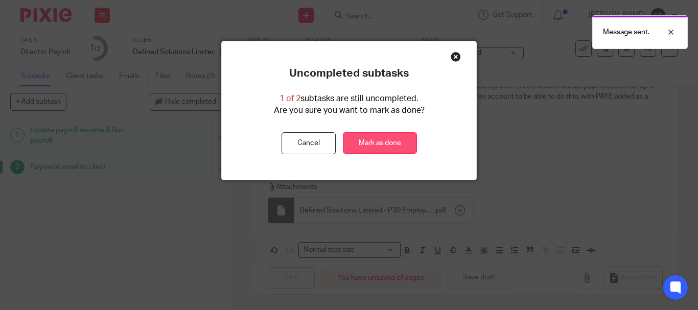
click at [359, 142] on link "Mark as done" at bounding box center [380, 143] width 74 height 22
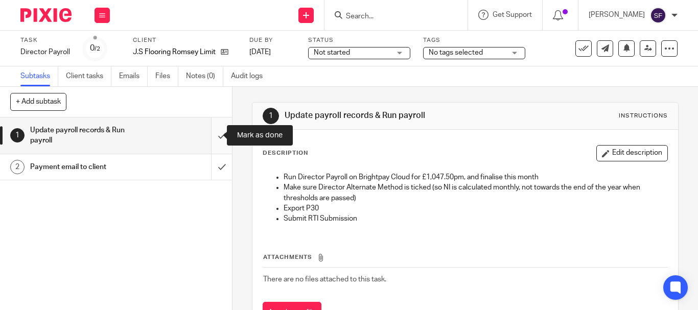
click at [213, 138] on input "submit" at bounding box center [116, 135] width 232 height 36
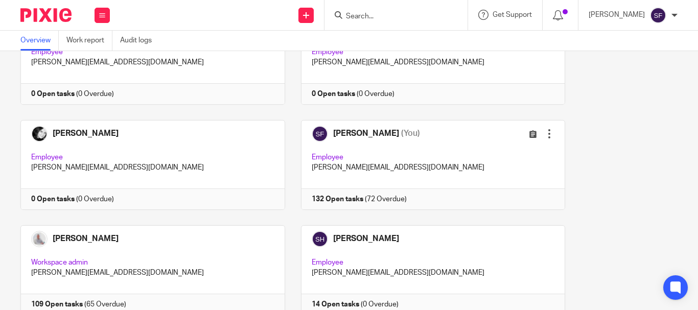
scroll to position [306, 0]
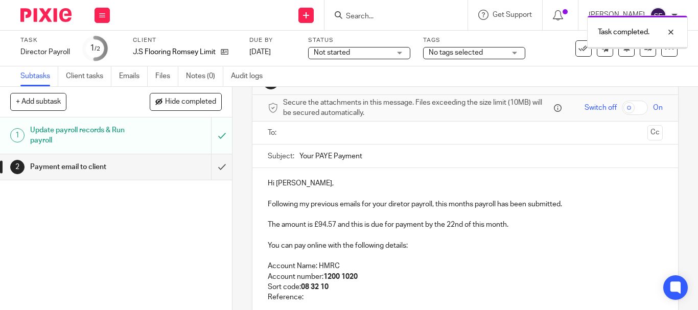
scroll to position [51, 0]
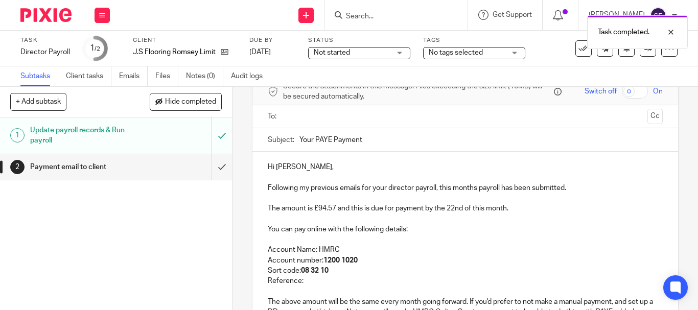
click at [483, 211] on p "The amount is £94.57 and this is due for payment by the 22nd of this month." at bounding box center [465, 208] width 395 height 10
click at [489, 206] on p "The amount is £94.57 and this is due for payment by the 22nd of next month." at bounding box center [465, 208] width 395 height 10
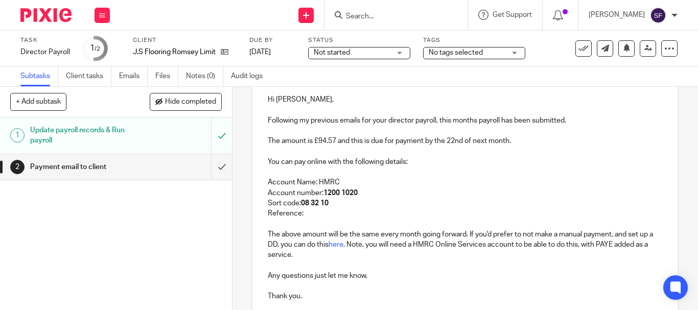
scroll to position [204, 0]
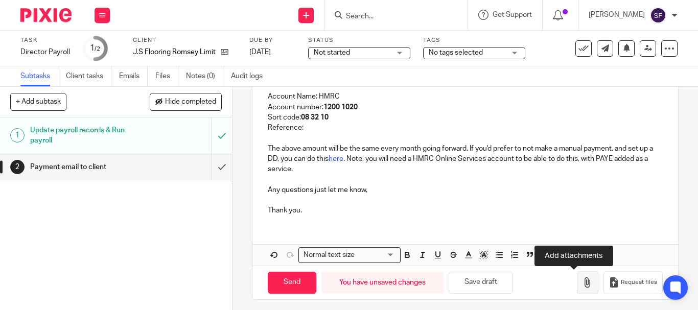
click at [577, 275] on button "button" at bounding box center [587, 282] width 21 height 23
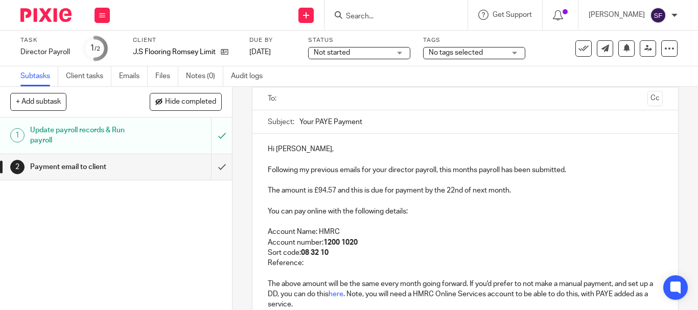
scroll to position [51, 0]
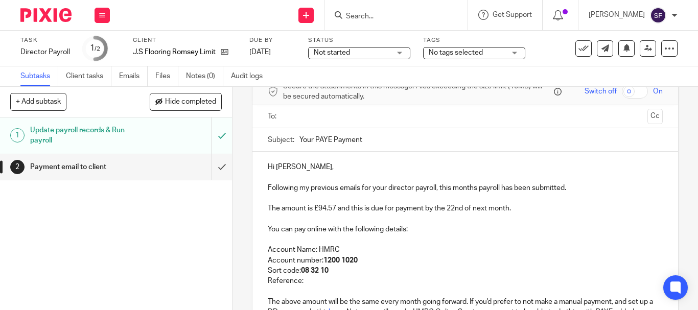
click at [318, 123] on ul at bounding box center [465, 116] width 363 height 17
click at [318, 117] on input "text" at bounding box center [465, 117] width 356 height 12
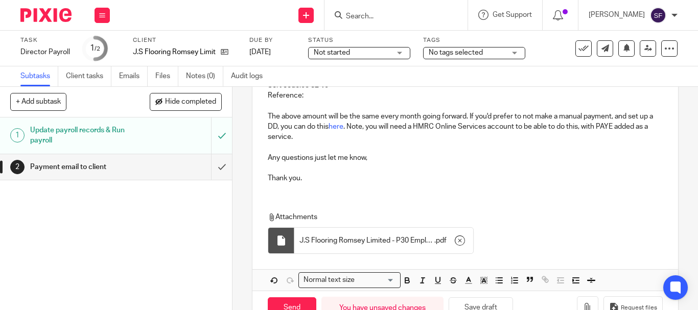
scroll to position [269, 0]
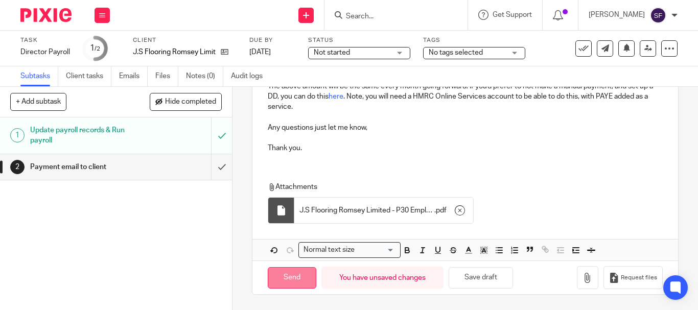
click at [283, 273] on input "Send" at bounding box center [292, 278] width 49 height 22
type input "Sent"
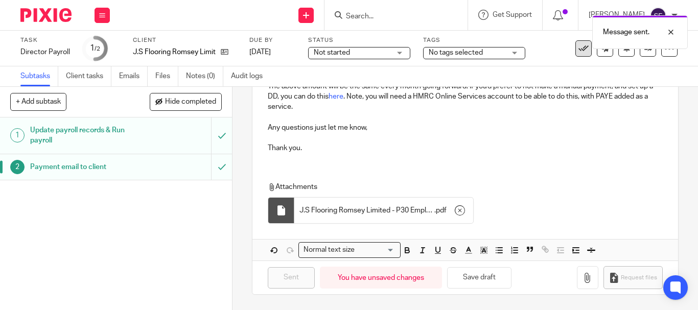
click at [576, 54] on button at bounding box center [583, 48] width 16 height 16
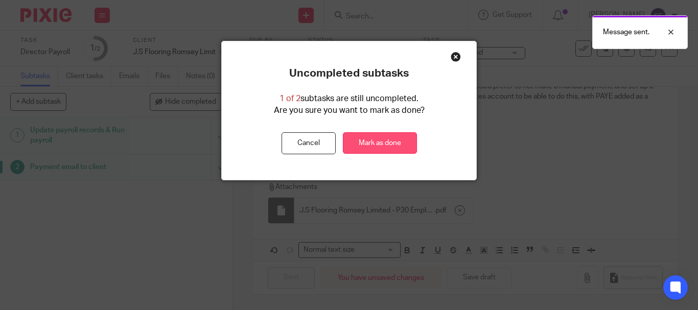
click at [378, 149] on link "Mark as done" at bounding box center [380, 143] width 74 height 22
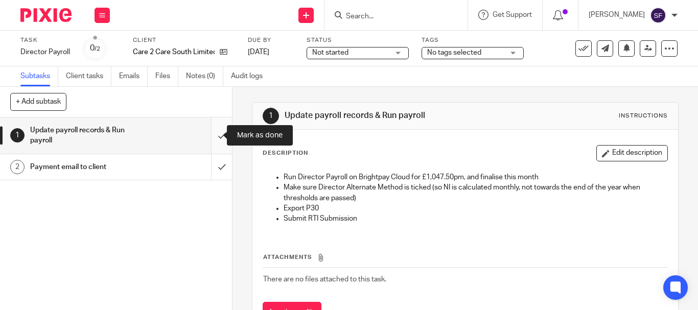
click at [218, 132] on input "submit" at bounding box center [116, 135] width 232 height 36
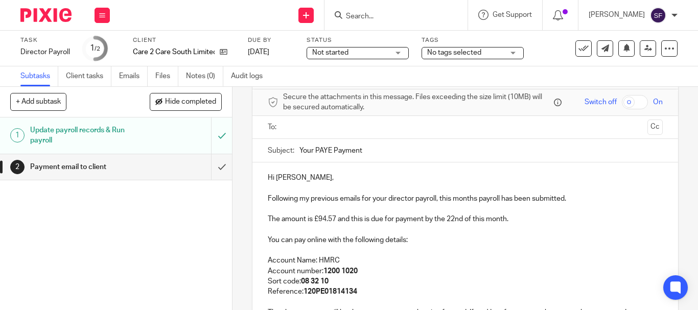
scroll to position [102, 0]
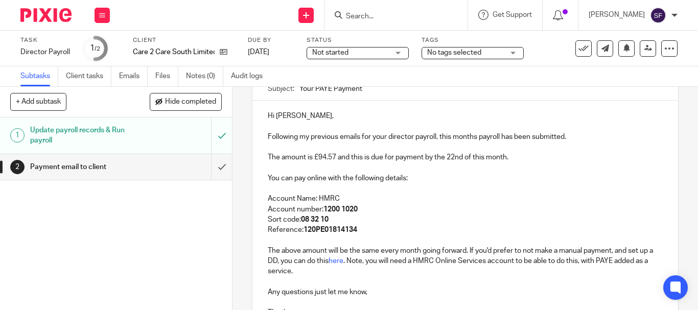
click at [483, 158] on p "The amount is £94.57 and this is due for payment by the 22nd of this month." at bounding box center [465, 157] width 395 height 10
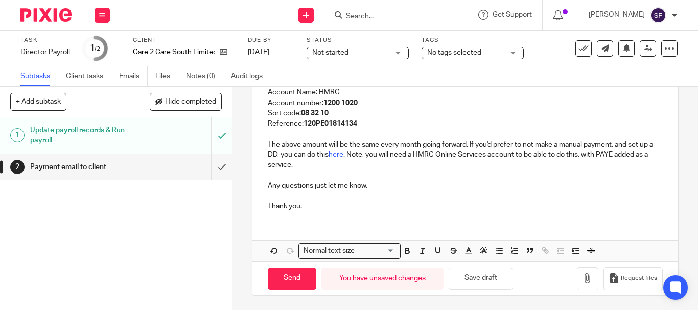
scroll to position [209, 0]
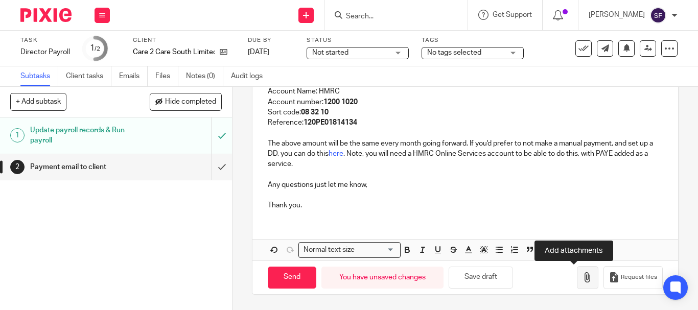
click at [582, 277] on icon "button" at bounding box center [587, 277] width 10 height 10
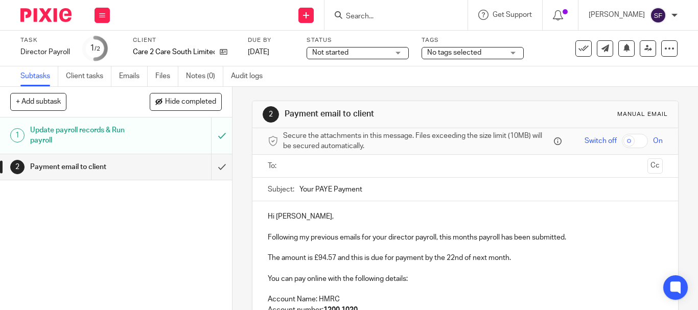
scroll to position [0, 0]
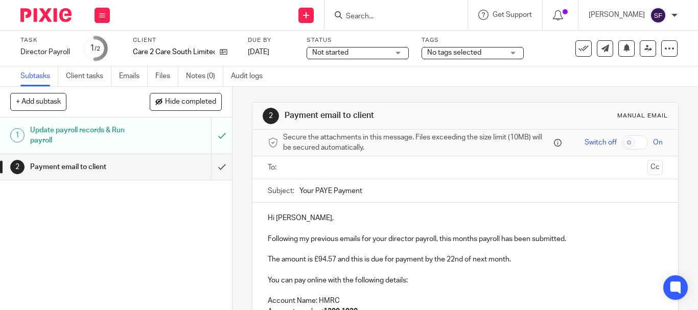
click at [297, 162] on input "text" at bounding box center [465, 168] width 356 height 12
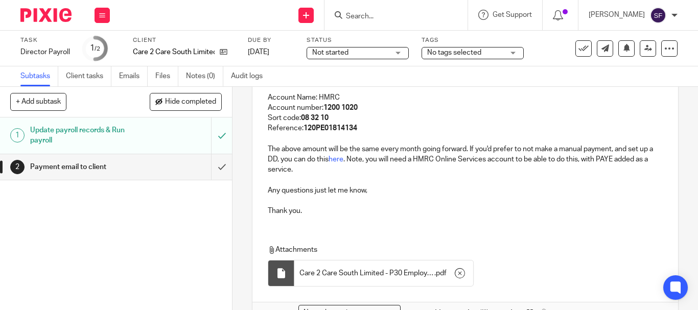
scroll to position [269, 0]
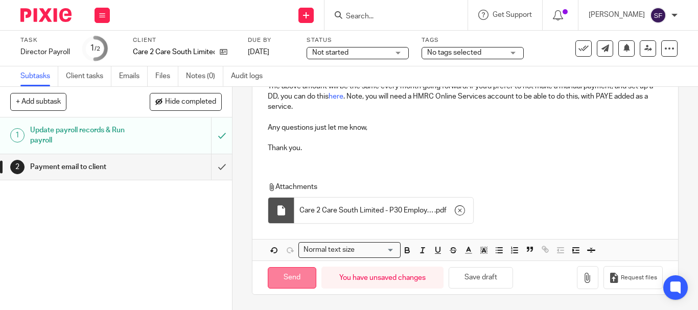
click at [304, 273] on input "Send" at bounding box center [292, 278] width 49 height 22
type input "Sent"
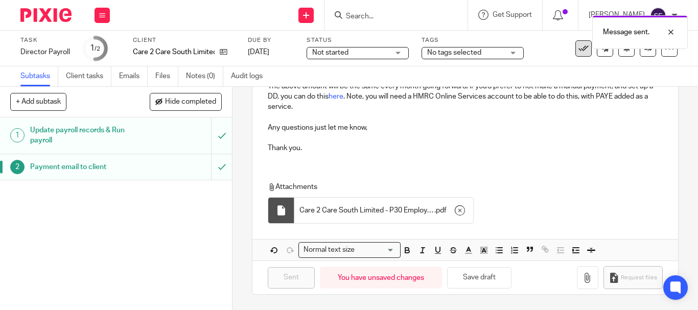
click at [575, 54] on button at bounding box center [583, 48] width 16 height 16
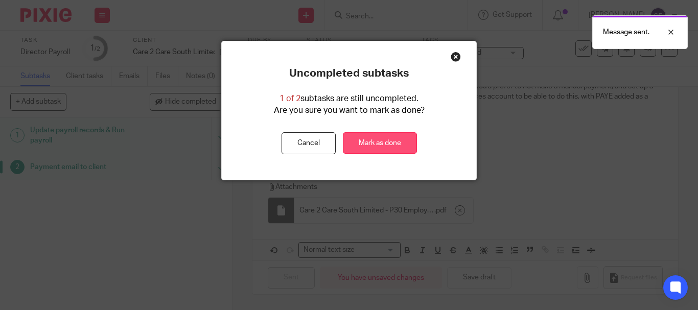
click at [374, 135] on link "Mark as done" at bounding box center [380, 143] width 74 height 22
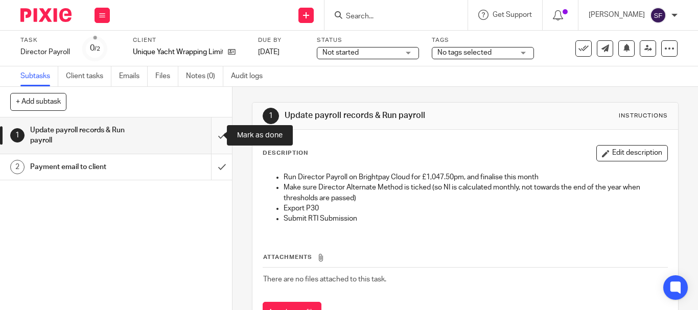
click at [209, 132] on input "submit" at bounding box center [116, 135] width 232 height 36
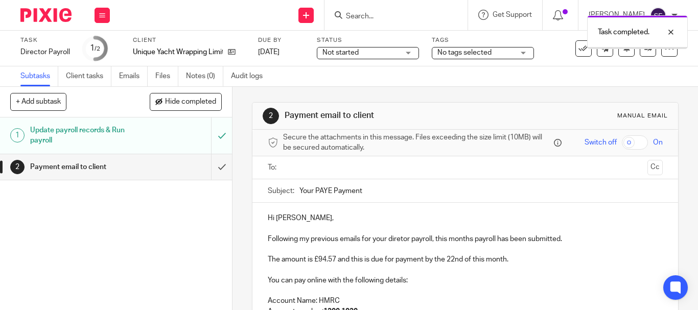
scroll to position [102, 0]
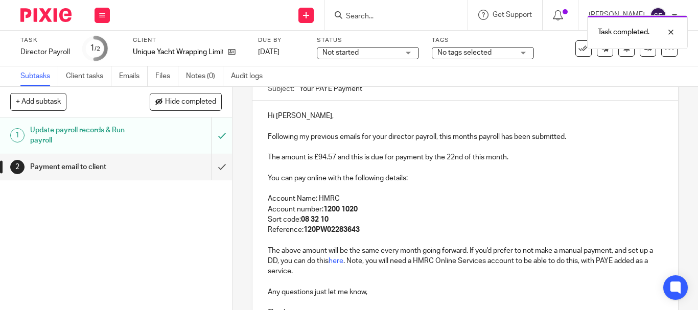
click at [482, 160] on p "The amount is £94.57 and this is due for payment by the 22nd of this month." at bounding box center [465, 157] width 395 height 10
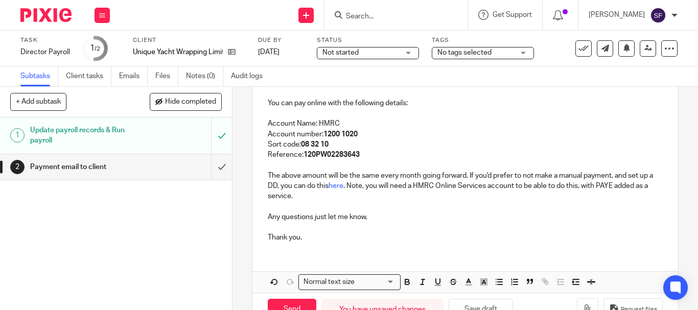
scroll to position [204, 0]
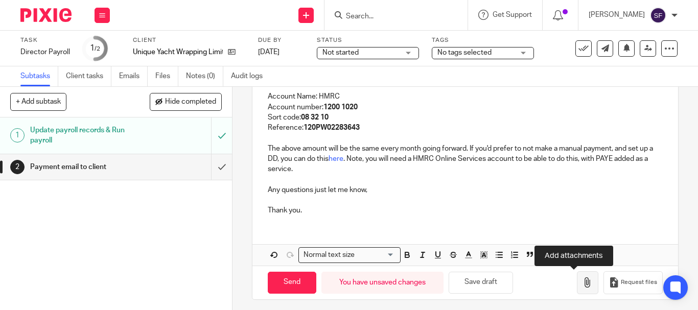
click at [577, 291] on button "button" at bounding box center [587, 282] width 21 height 23
click at [582, 284] on icon "button" at bounding box center [587, 282] width 10 height 10
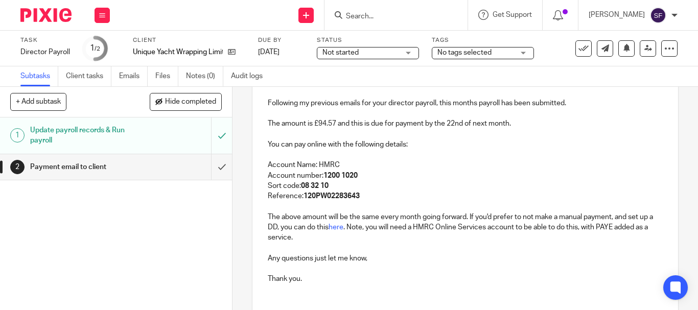
scroll to position [51, 0]
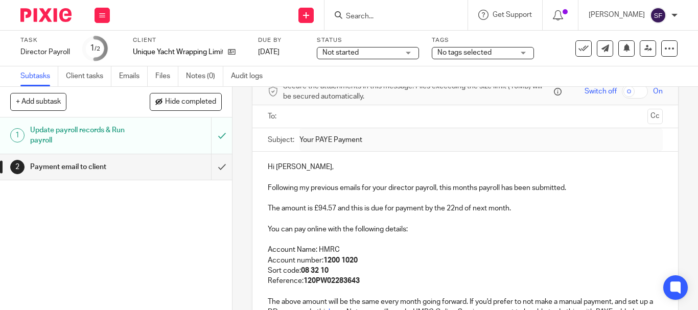
click at [316, 105] on div at bounding box center [465, 116] width 363 height 23
click at [314, 113] on input "text" at bounding box center [465, 117] width 356 height 12
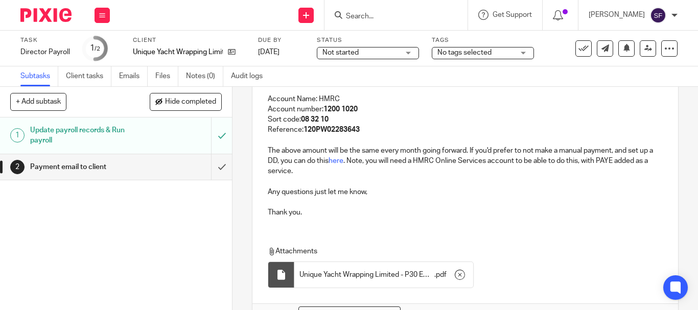
scroll to position [269, 0]
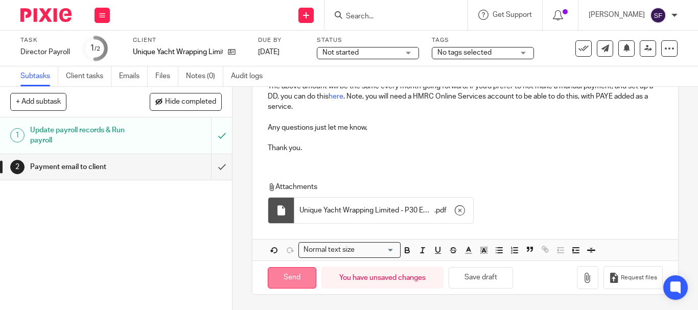
click at [281, 277] on input "Send" at bounding box center [292, 278] width 49 height 22
type input "Sent"
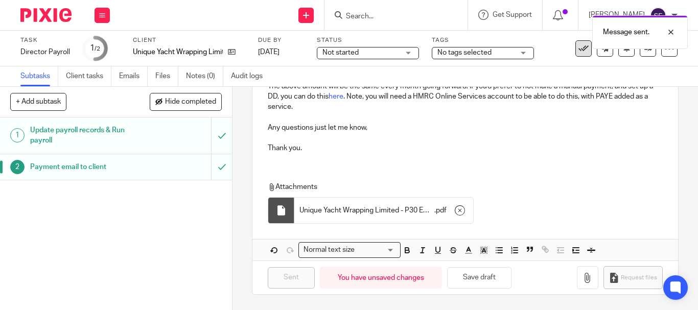
click at [575, 54] on button at bounding box center [583, 48] width 16 height 16
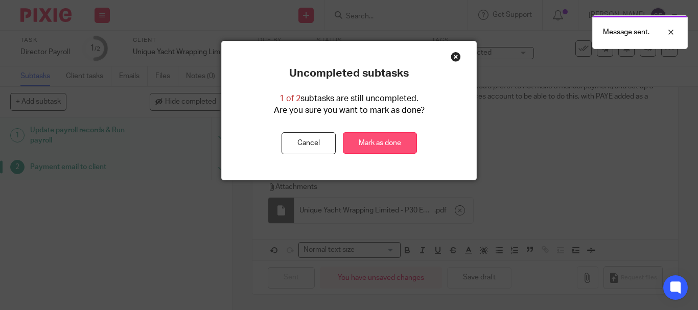
click at [377, 137] on link "Mark as done" at bounding box center [380, 143] width 74 height 22
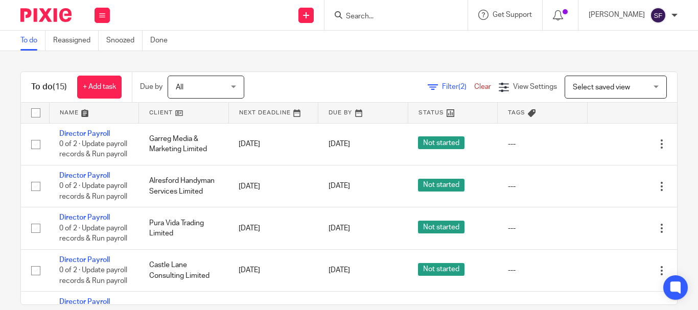
click at [442, 86] on span "Filter (2)" at bounding box center [458, 86] width 32 height 7
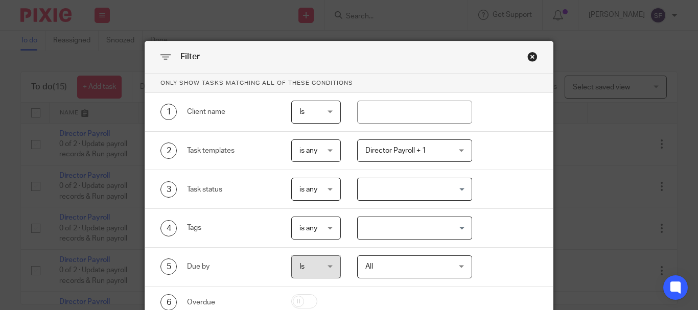
click at [427, 146] on span "Director Payroll + 1" at bounding box center [407, 150] width 85 height 21
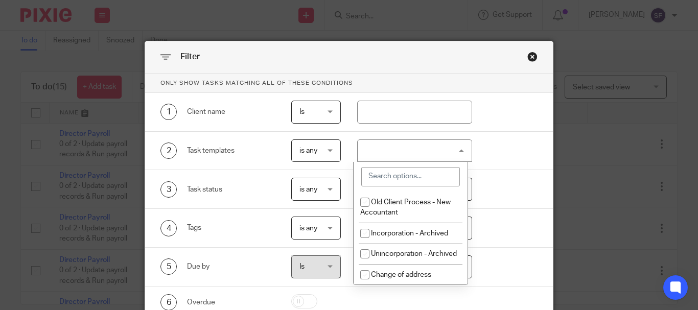
click at [415, 182] on input "search" at bounding box center [410, 176] width 99 height 19
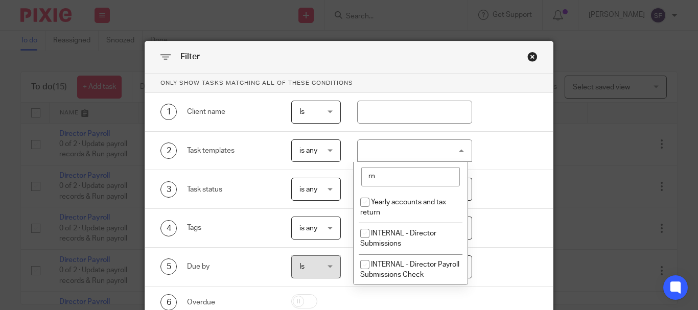
type input "r"
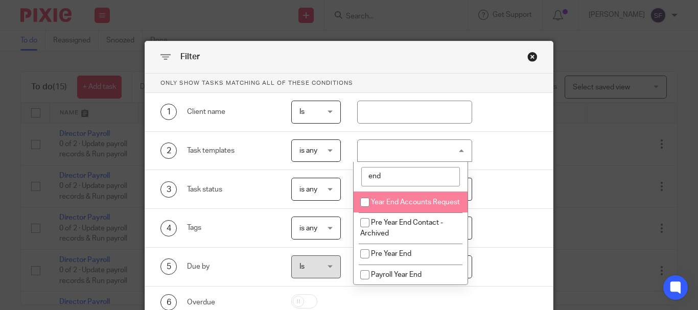
type input "end"
click at [372, 200] on input "checkbox" at bounding box center [364, 202] width 19 height 19
checkbox input "true"
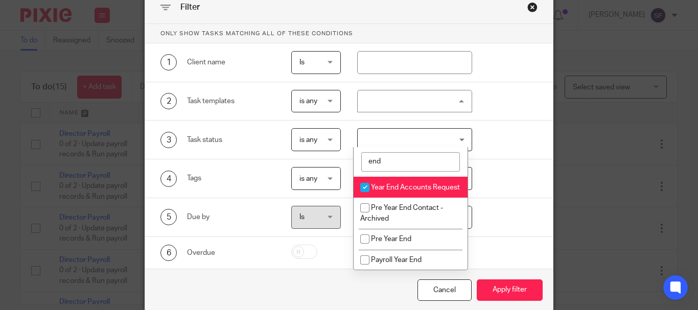
scroll to position [92, 0]
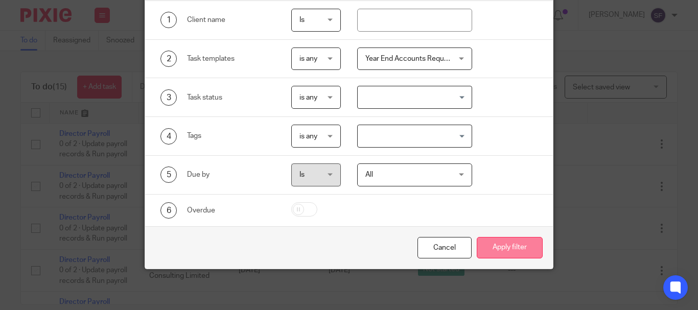
click at [516, 243] on button "Apply filter" at bounding box center [510, 248] width 66 height 22
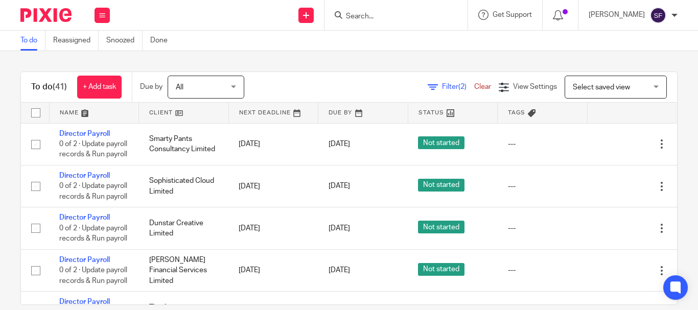
click at [442, 88] on span "Filter (2)" at bounding box center [458, 86] width 32 height 7
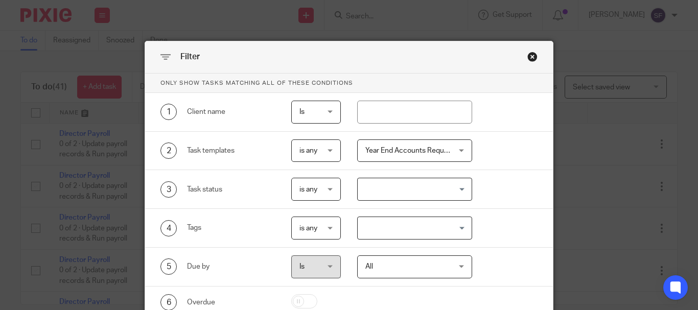
click at [391, 151] on span "Year End Accounts Request + 2" at bounding box center [415, 150] width 100 height 7
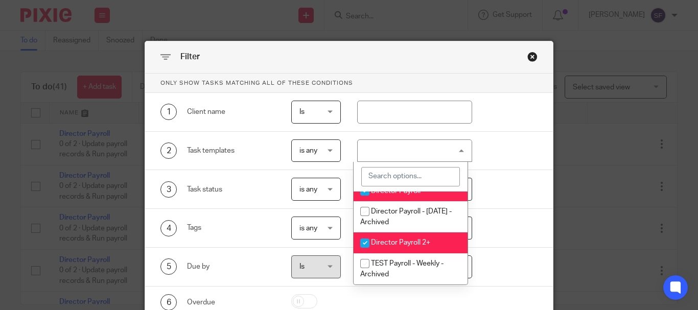
scroll to position [1226, 0]
click at [419, 201] on li "Director Payroll" at bounding box center [410, 190] width 114 height 21
checkbox input "false"
click at [410, 253] on li "Director Payroll 2+" at bounding box center [410, 242] width 114 height 21
checkbox input "false"
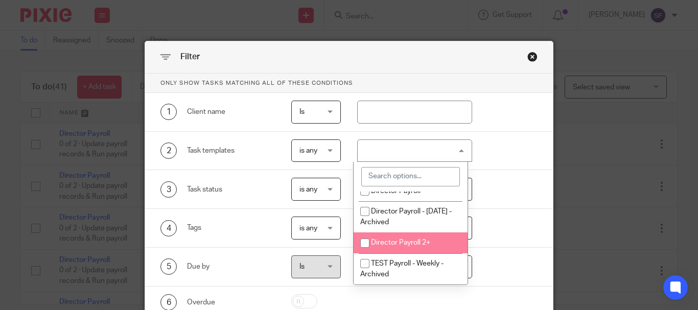
scroll to position [92, 0]
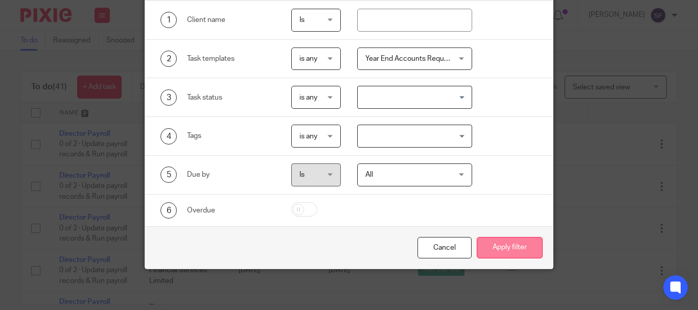
click at [521, 249] on button "Apply filter" at bounding box center [510, 248] width 66 height 22
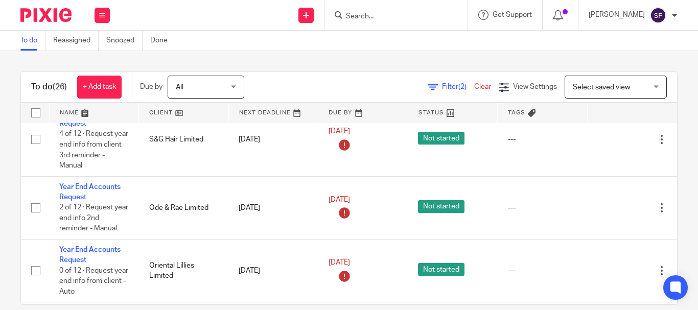
scroll to position [562, 0]
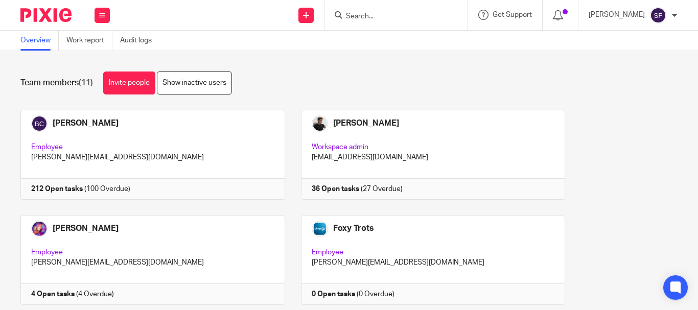
scroll to position [306, 0]
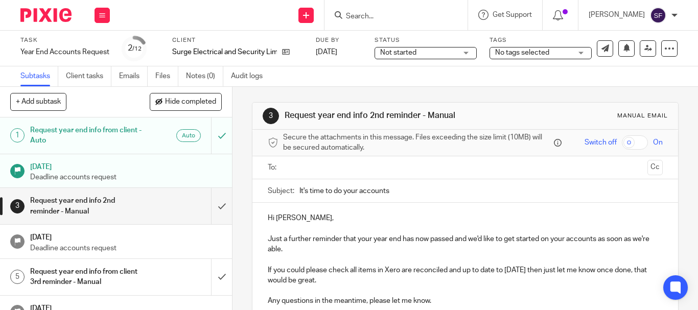
click at [332, 164] on input "text" at bounding box center [465, 168] width 356 height 12
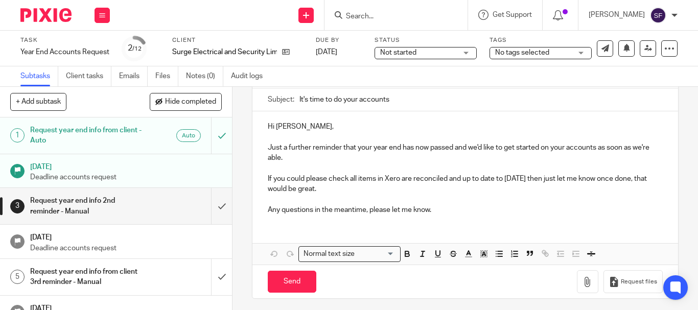
scroll to position [98, 0]
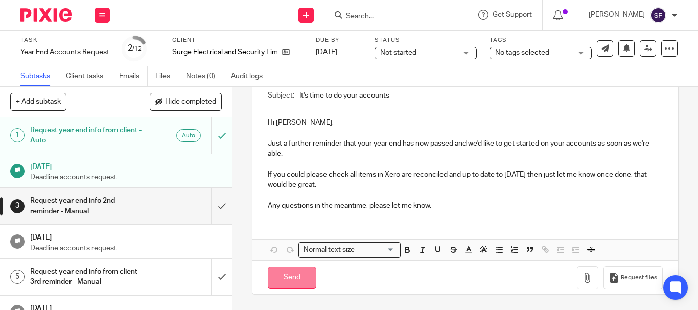
click at [287, 275] on input "Send" at bounding box center [292, 278] width 49 height 22
type input "Sent"
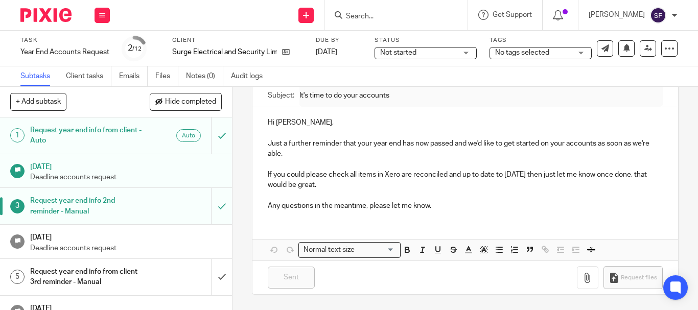
drag, startPoint x: 0, startPoint y: 7, endPoint x: 276, endPoint y: 157, distance: 314.7
click at [276, 157] on p "Just a further reminder that your year end has now passed and we'd like to get …" at bounding box center [465, 148] width 395 height 21
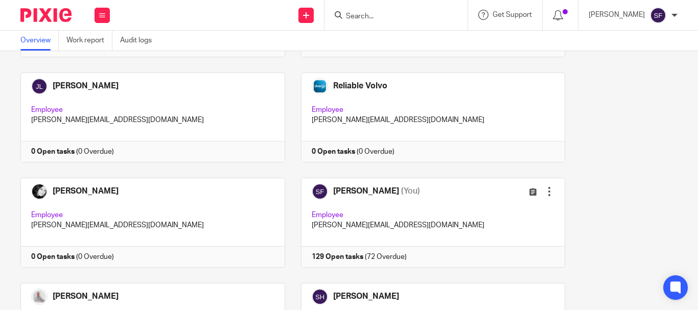
scroll to position [255, 0]
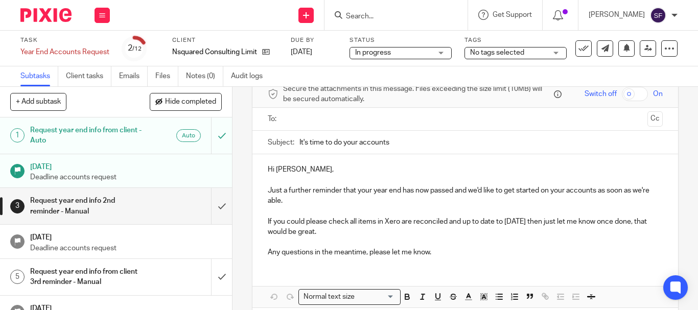
scroll to position [51, 0]
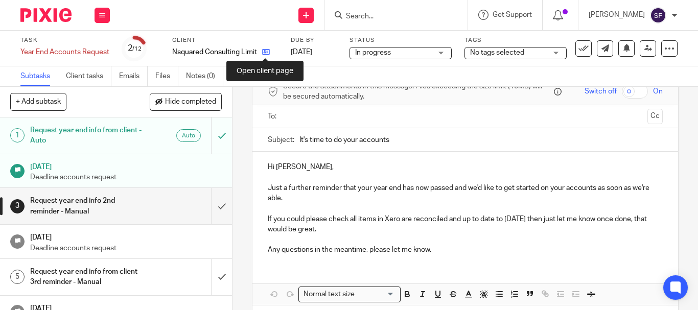
click at [268, 51] on icon at bounding box center [266, 52] width 8 height 8
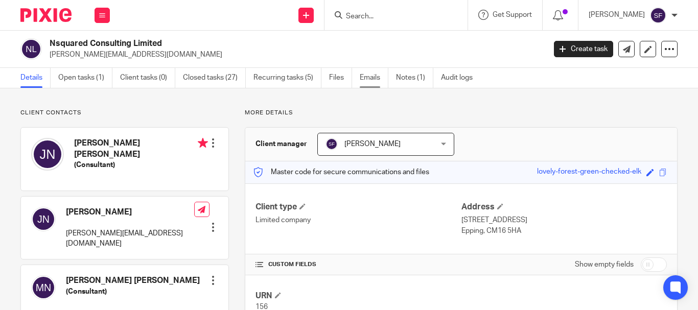
click at [363, 76] on link "Emails" at bounding box center [374, 78] width 29 height 20
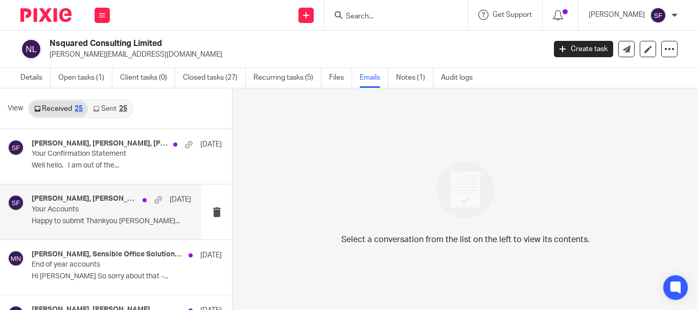
click at [88, 202] on h4 "[PERSON_NAME], [PERSON_NAME]" at bounding box center [85, 199] width 106 height 9
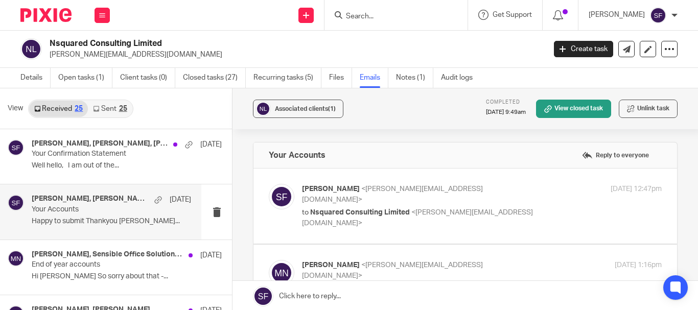
click at [502, 181] on label at bounding box center [464, 206] width 423 height 75
click at [269, 183] on input "checkbox" at bounding box center [268, 183] width 1 height 1
checkbox input "true"
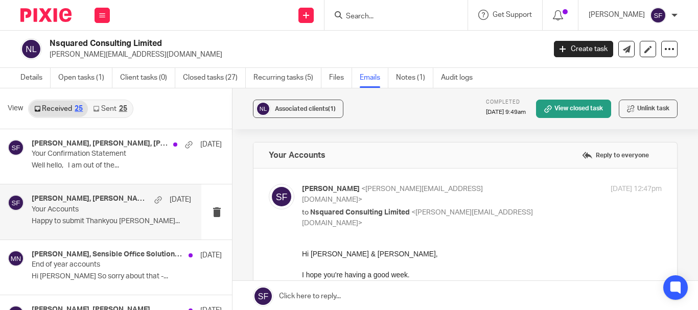
click at [118, 113] on link "Sent 25" at bounding box center [110, 109] width 44 height 16
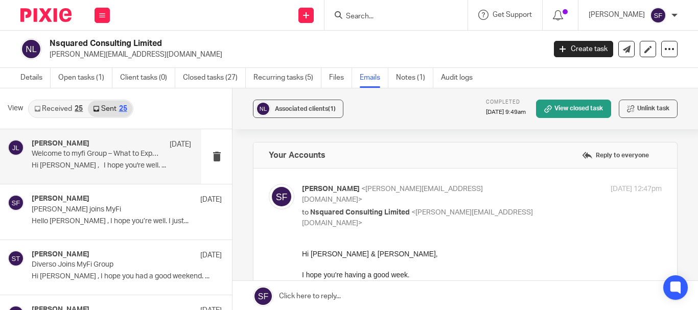
click at [111, 159] on div "James Lynch 13 Aug Welcome to myfi Group – What to Expect Next Hi Joanne , I ho…" at bounding box center [111, 156] width 159 height 34
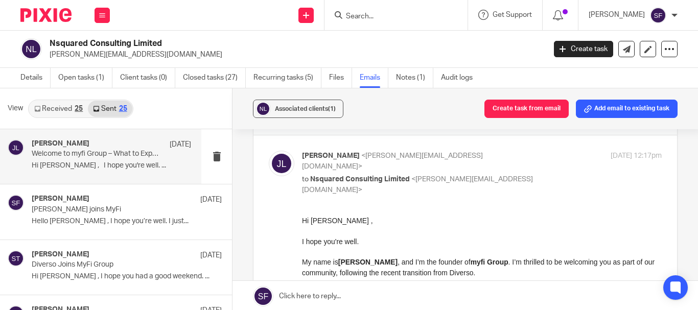
scroll to position [51, 0]
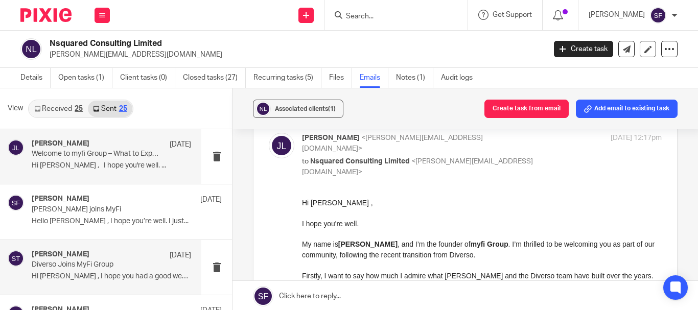
click at [93, 264] on p "Diverso Joins MyFi Group" at bounding box center [96, 264] width 128 height 9
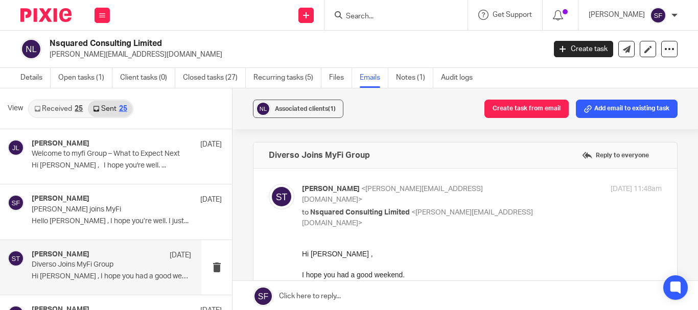
scroll to position [0, 0]
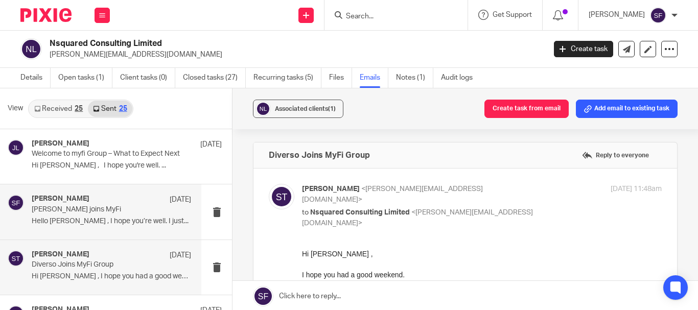
click at [93, 229] on div "Sarah Fox 12 Aug Diverso joins MyFi Hello Joanne , I hope you’re well. I just..." at bounding box center [100, 211] width 201 height 55
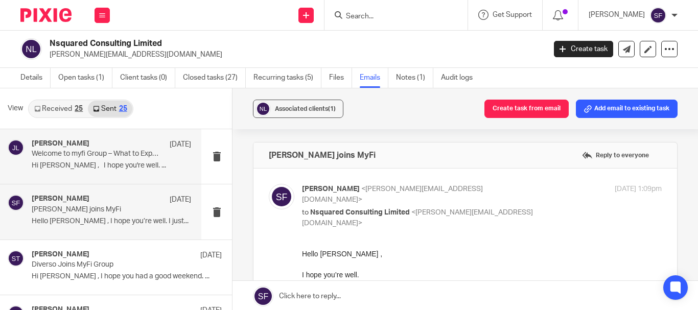
click at [96, 171] on div "James Lynch 13 Aug Welcome to myfi Group – What to Expect Next Hi Joanne , I ho…" at bounding box center [111, 156] width 159 height 34
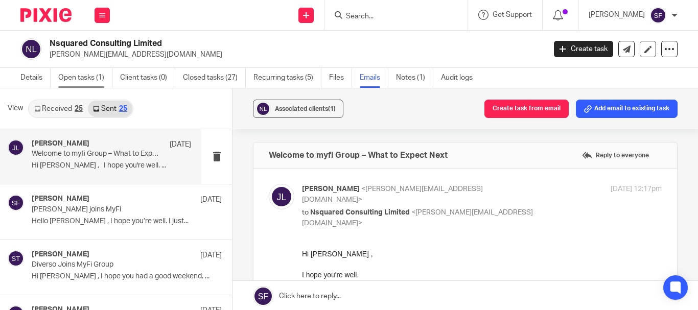
click at [73, 73] on link "Open tasks (1)" at bounding box center [85, 78] width 54 height 20
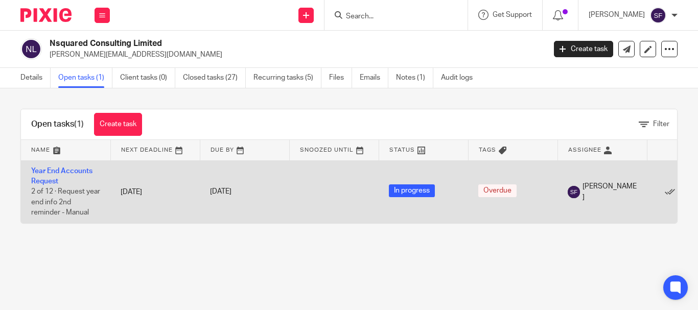
click at [46, 191] on span "2 of 12 · Request year end info 2nd reminder - Manual" at bounding box center [65, 202] width 69 height 28
click at [40, 180] on link "Year End Accounts Request" at bounding box center [61, 176] width 61 height 17
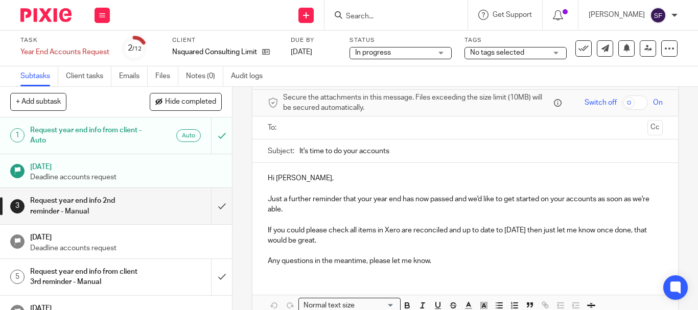
scroll to position [51, 0]
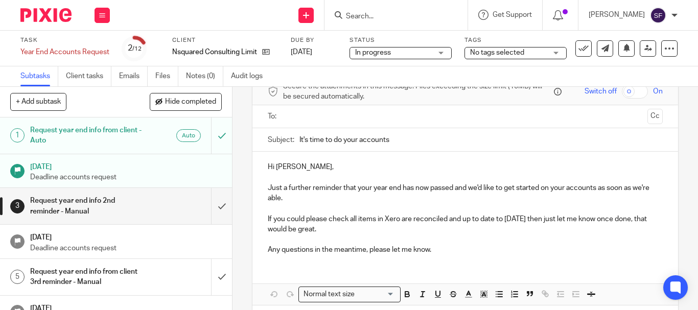
click at [321, 118] on input "text" at bounding box center [465, 117] width 356 height 12
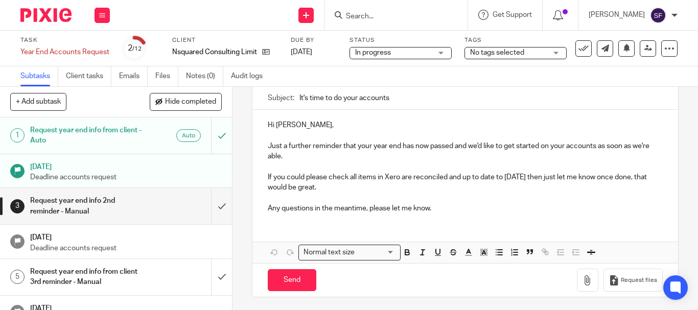
scroll to position [98, 0]
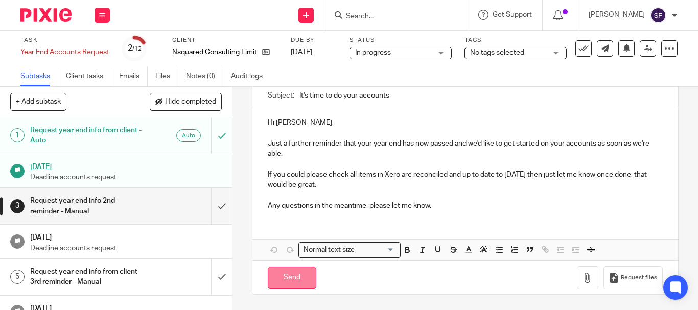
click at [302, 274] on input "Send" at bounding box center [292, 278] width 49 height 22
type input "Sent"
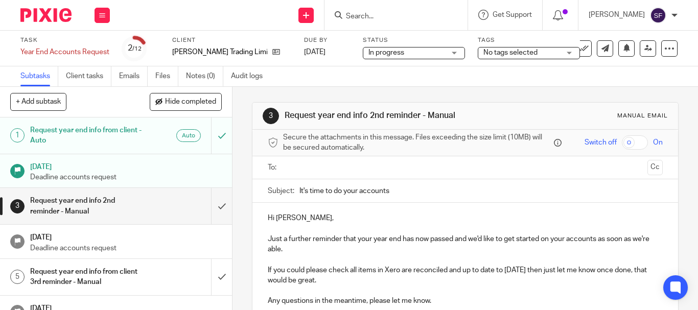
click at [291, 164] on input "text" at bounding box center [465, 168] width 356 height 12
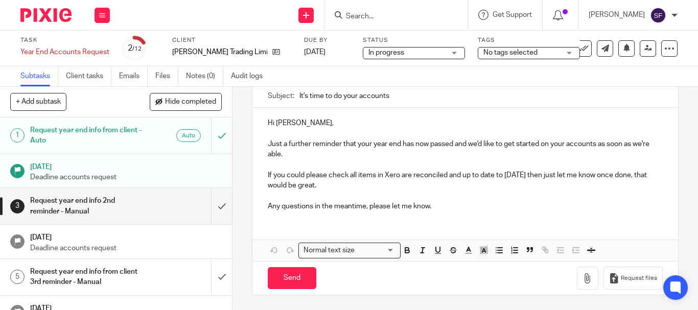
scroll to position [98, 0]
click at [287, 278] on input "Send" at bounding box center [292, 278] width 49 height 22
type input "Sent"
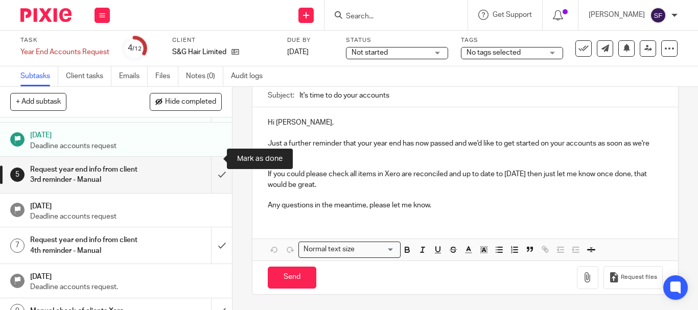
scroll to position [213, 0]
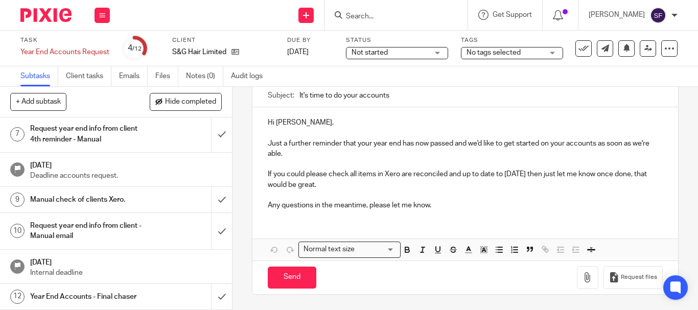
drag, startPoint x: 576, startPoint y: 47, endPoint x: 566, endPoint y: 51, distance: 10.3
click at [578, 47] on icon at bounding box center [583, 48] width 10 height 10
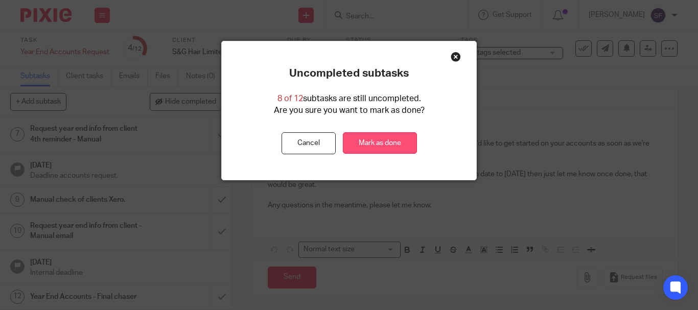
click at [374, 146] on link "Mark as done" at bounding box center [380, 143] width 74 height 22
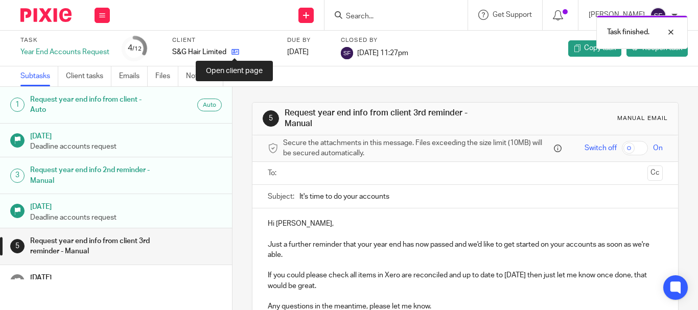
click at [232, 50] on icon at bounding box center [235, 52] width 8 height 8
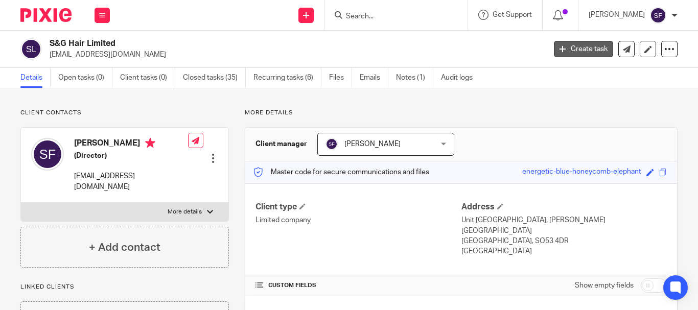
drag, startPoint x: 584, startPoint y: 51, endPoint x: 581, endPoint y: 56, distance: 5.5
click at [584, 52] on link "Create task" at bounding box center [583, 49] width 59 height 16
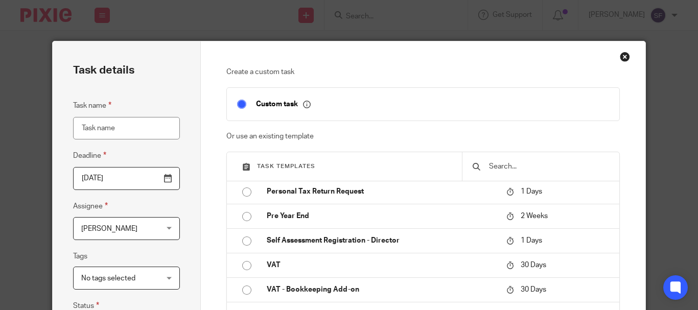
scroll to position [899, 0]
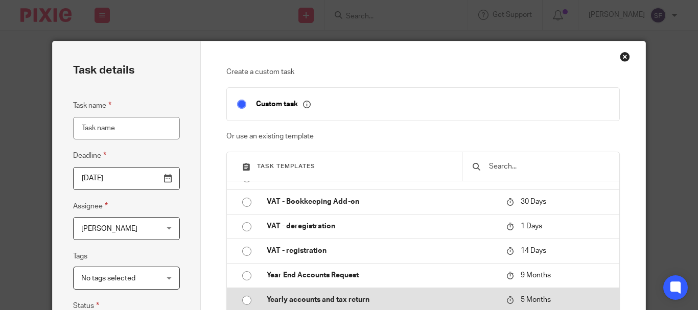
click at [360, 298] on p "Yearly accounts and tax return" at bounding box center [381, 300] width 229 height 10
type input "2026-02-15"
type input "Yearly accounts and tax return"
checkbox input "false"
radio input "true"
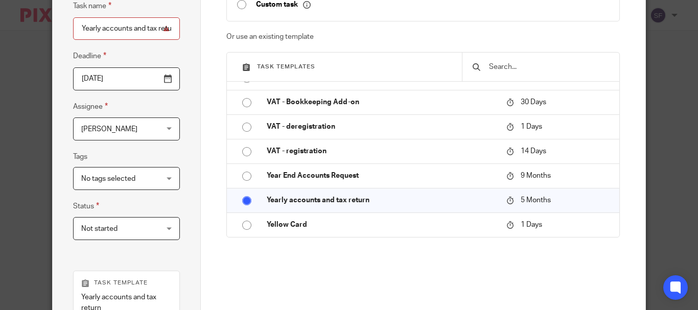
scroll to position [102, 0]
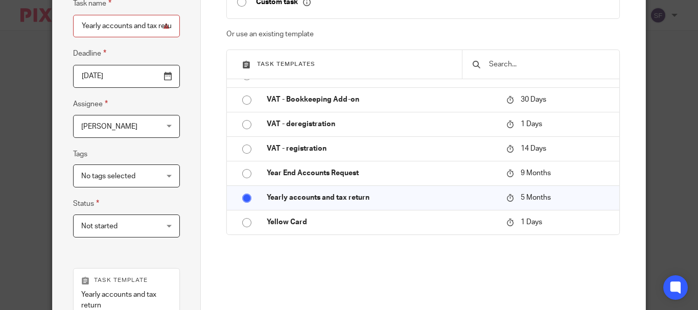
click at [174, 135] on div "Sarah Fox Sarah Fox" at bounding box center [126, 126] width 107 height 23
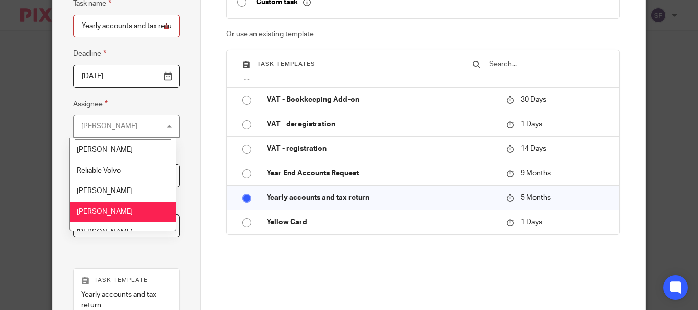
click at [132, 207] on li "[PERSON_NAME]" at bounding box center [123, 212] width 106 height 21
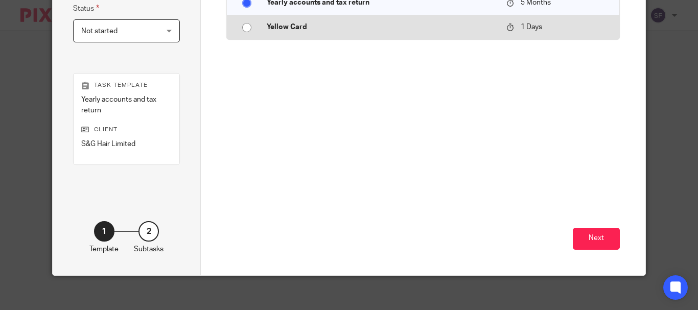
scroll to position [304, 0]
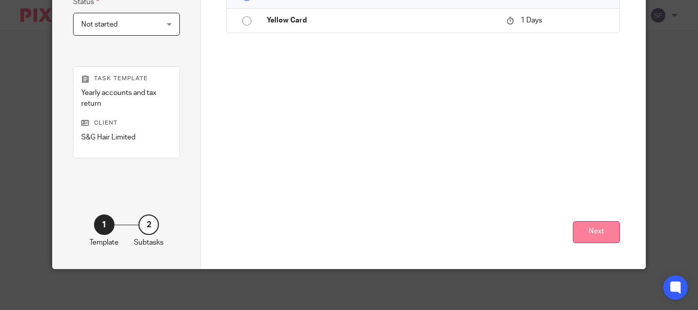
click at [593, 230] on button "Next" at bounding box center [596, 232] width 47 height 22
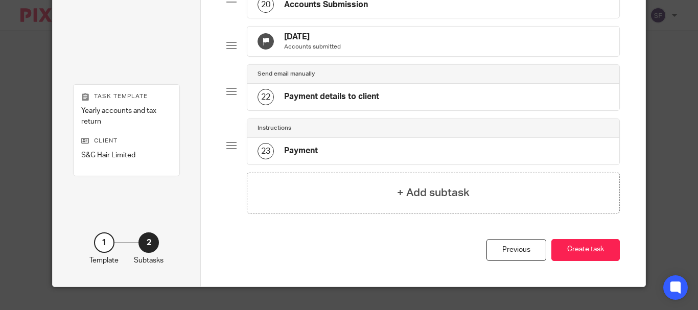
scroll to position [1137, 0]
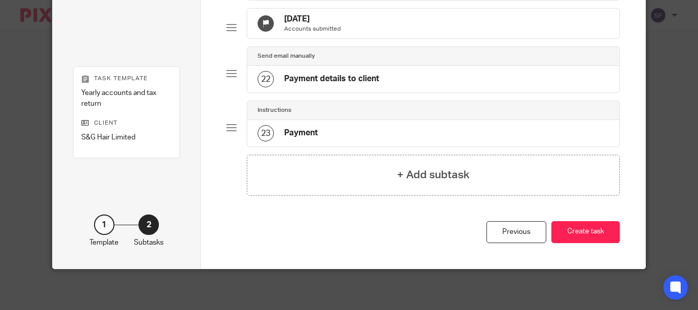
click at [590, 240] on button "Create task" at bounding box center [585, 232] width 68 height 22
